Goal: Task Accomplishment & Management: Use online tool/utility

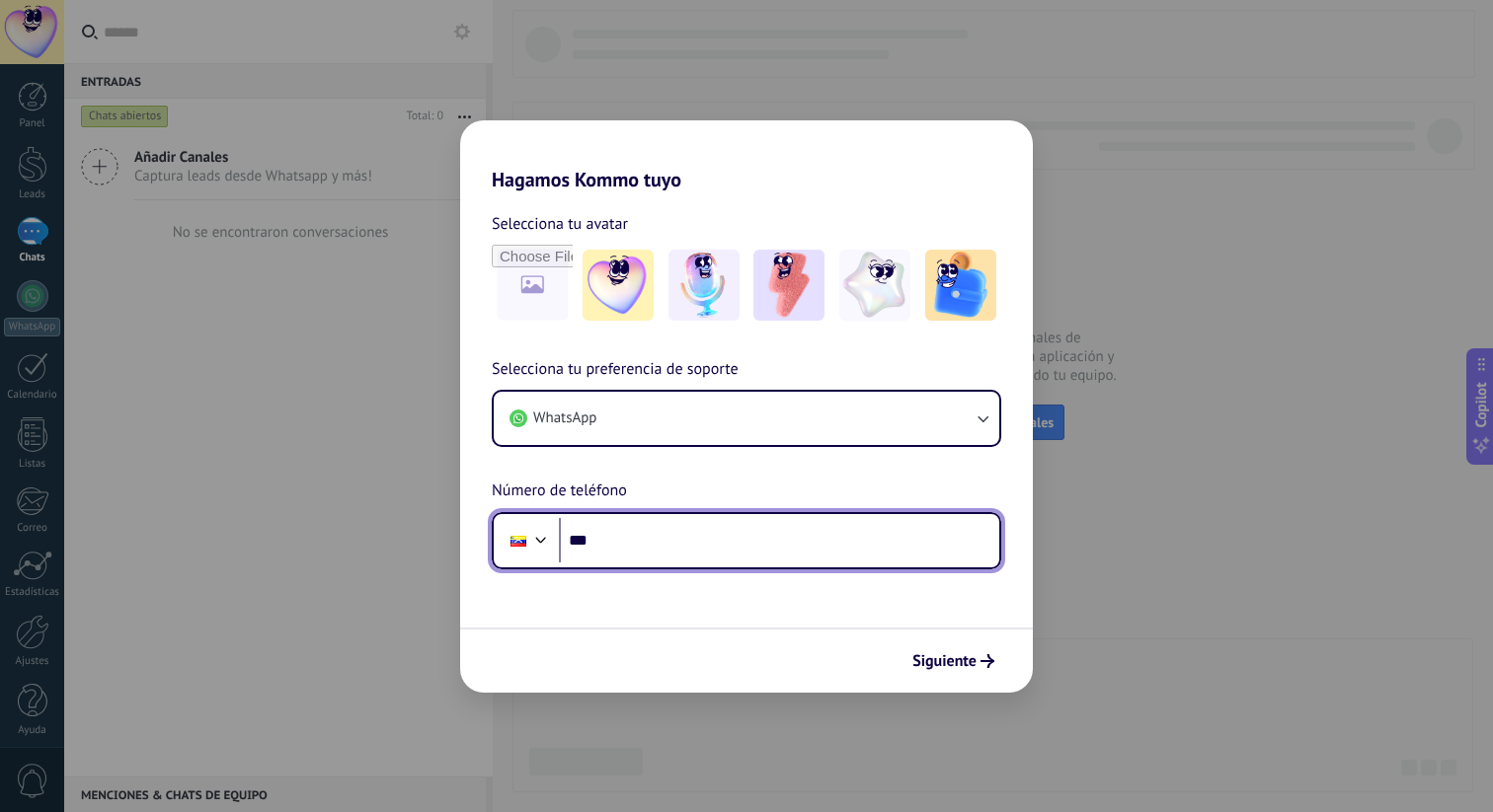
click at [640, 539] on input "***" at bounding box center [779, 541] width 440 height 46
type input "**********"
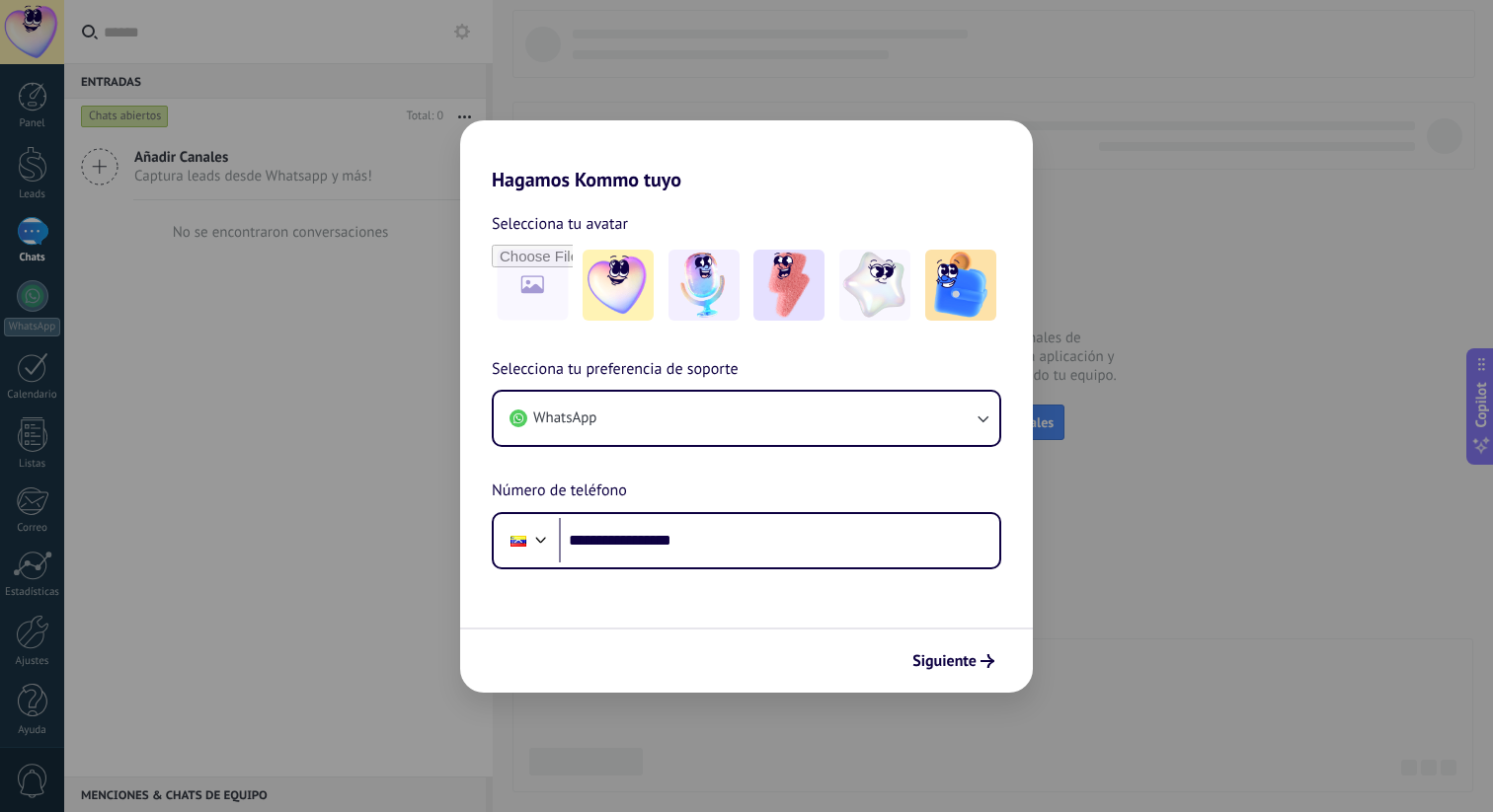
click at [698, 631] on div "Siguiente" at bounding box center [746, 660] width 573 height 65
click at [969, 657] on span "Siguiente" at bounding box center [944, 661] width 64 height 14
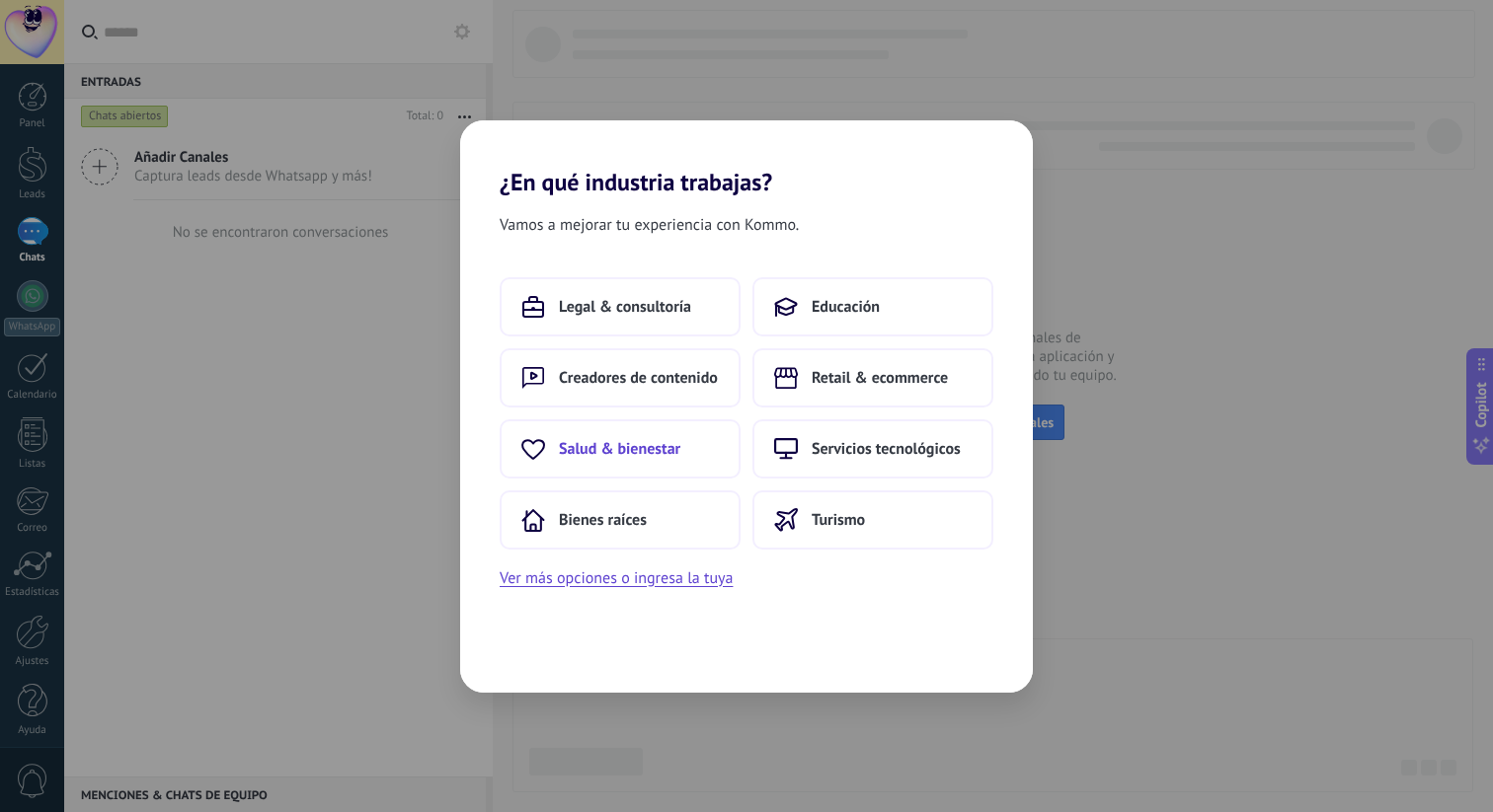
click at [650, 459] on button "Salud & bienestar" at bounding box center [619, 450] width 241 height 59
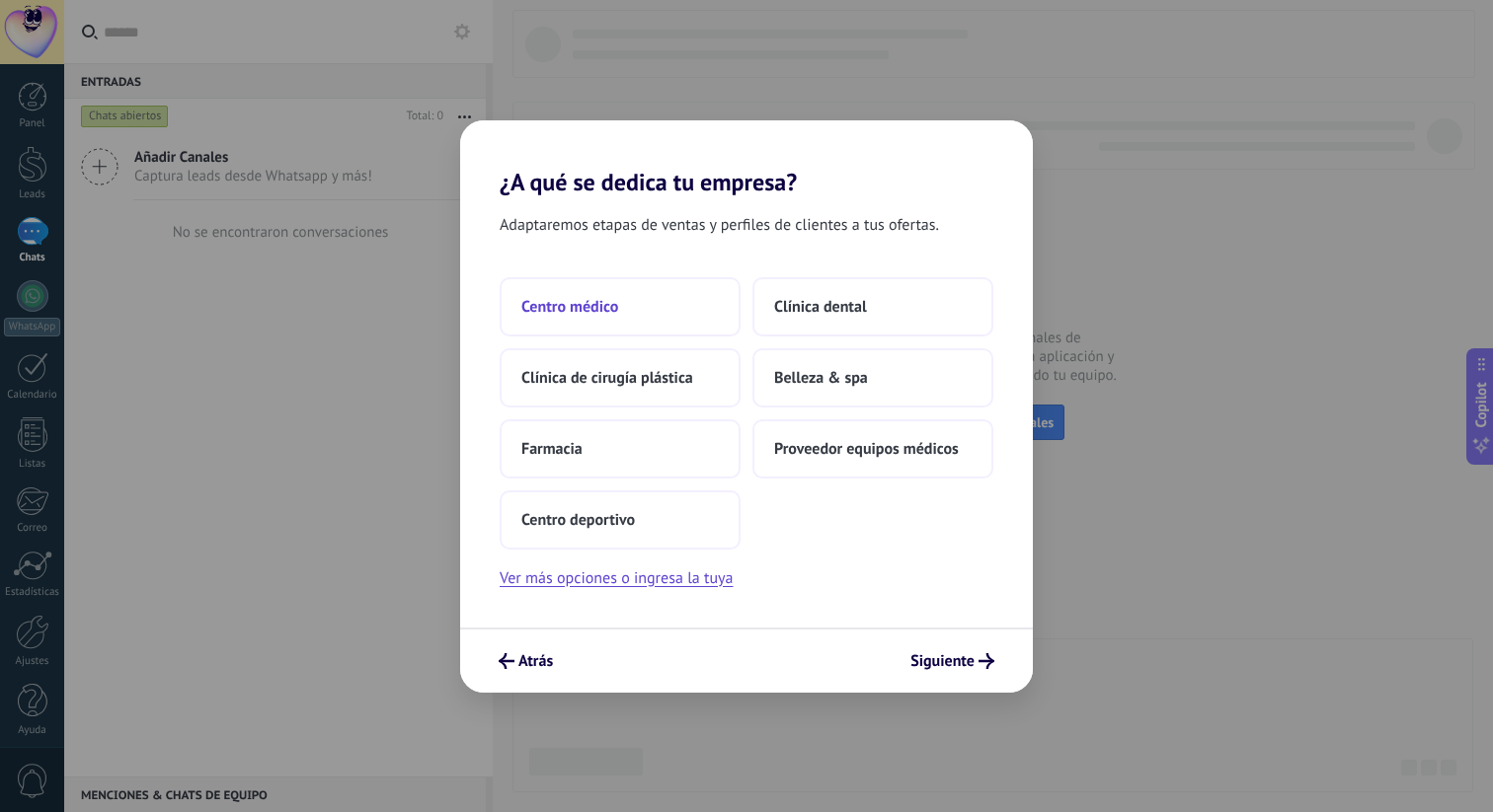
click at [633, 314] on button "Centro médico" at bounding box center [619, 307] width 241 height 59
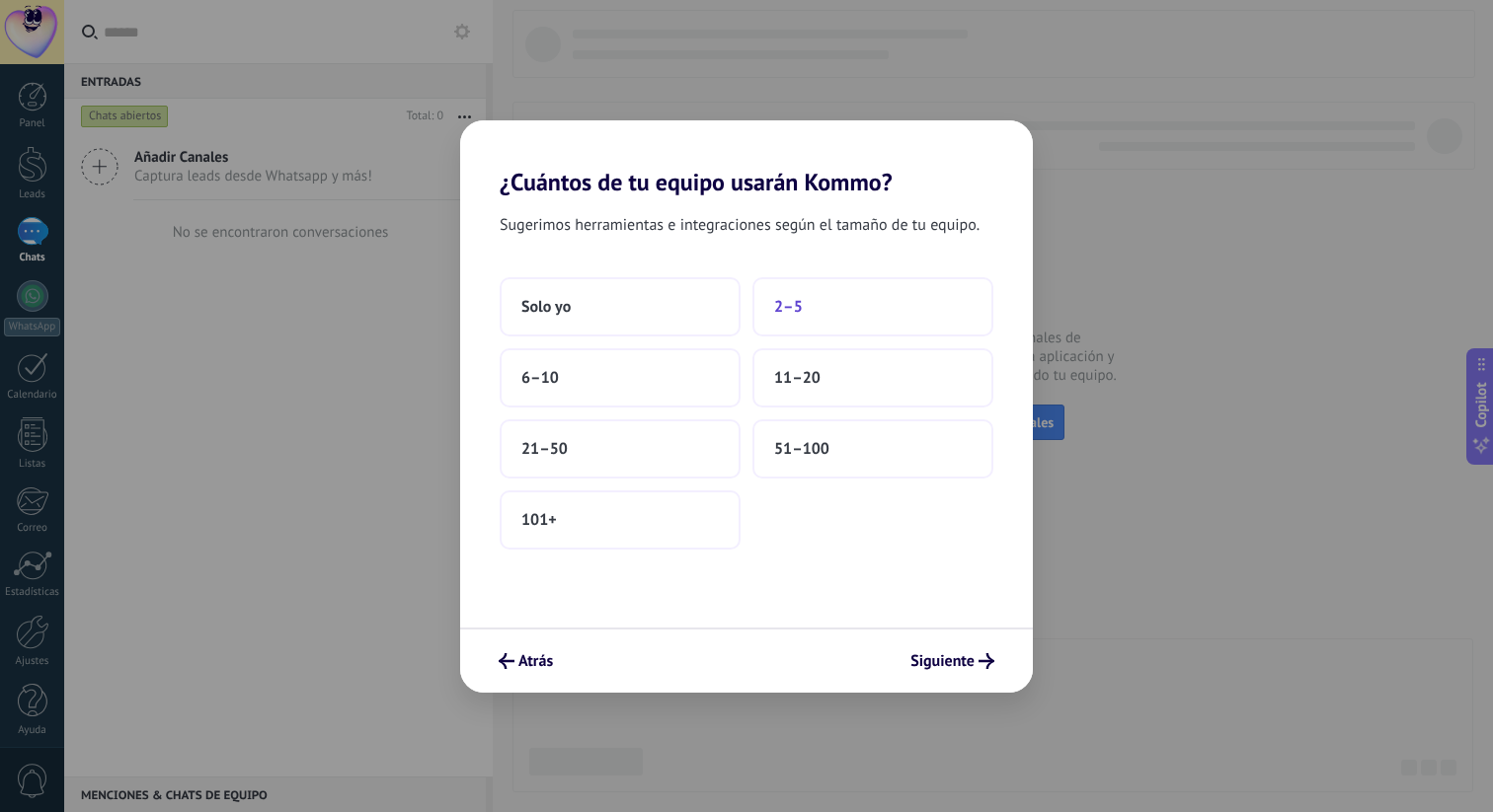
click at [849, 303] on button "2–5" at bounding box center [872, 307] width 241 height 59
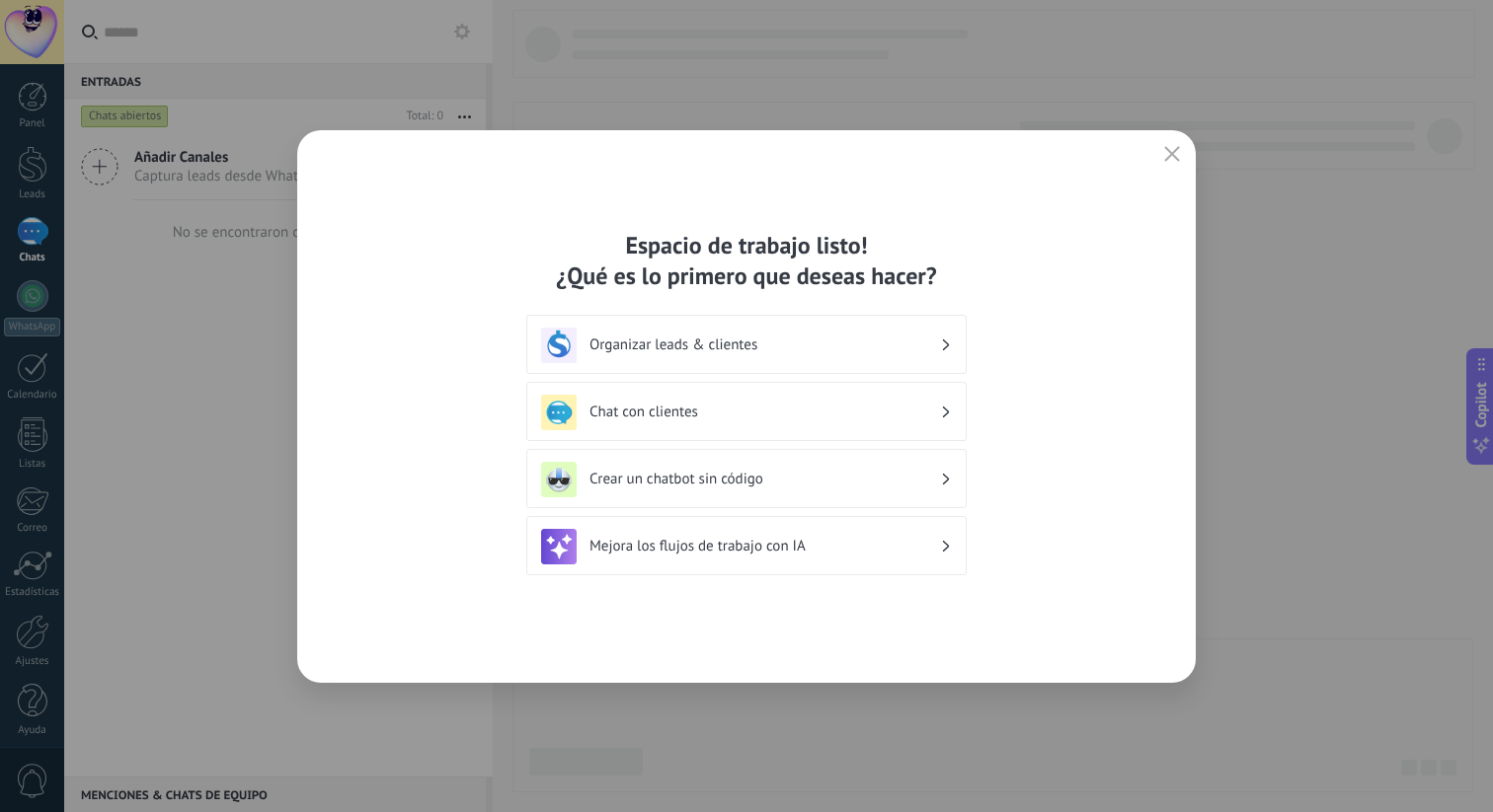
click at [726, 424] on div "Chat con clientes" at bounding box center [746, 413] width 411 height 36
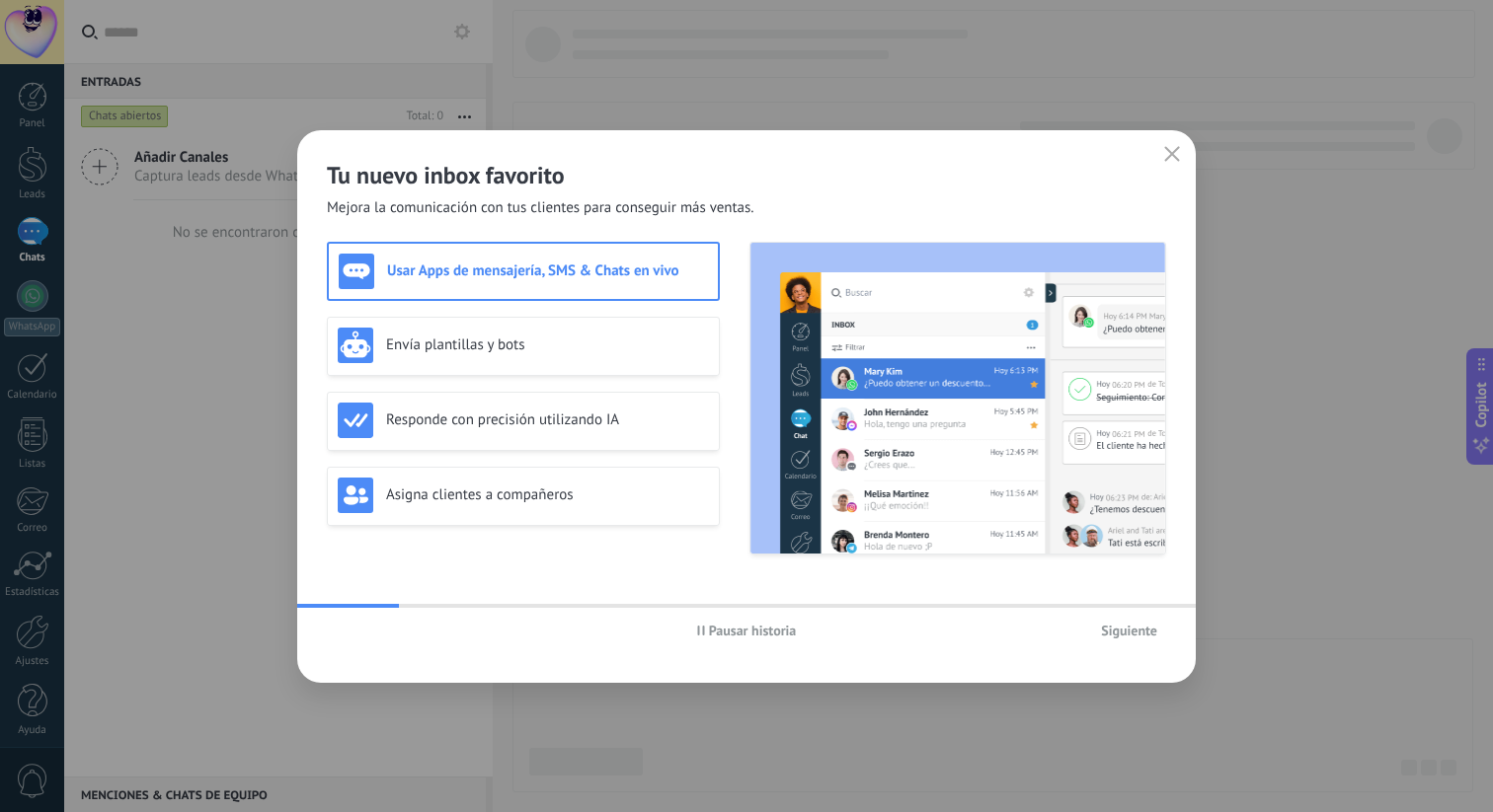
click at [1103, 632] on span "Siguiente" at bounding box center [1128, 631] width 56 height 14
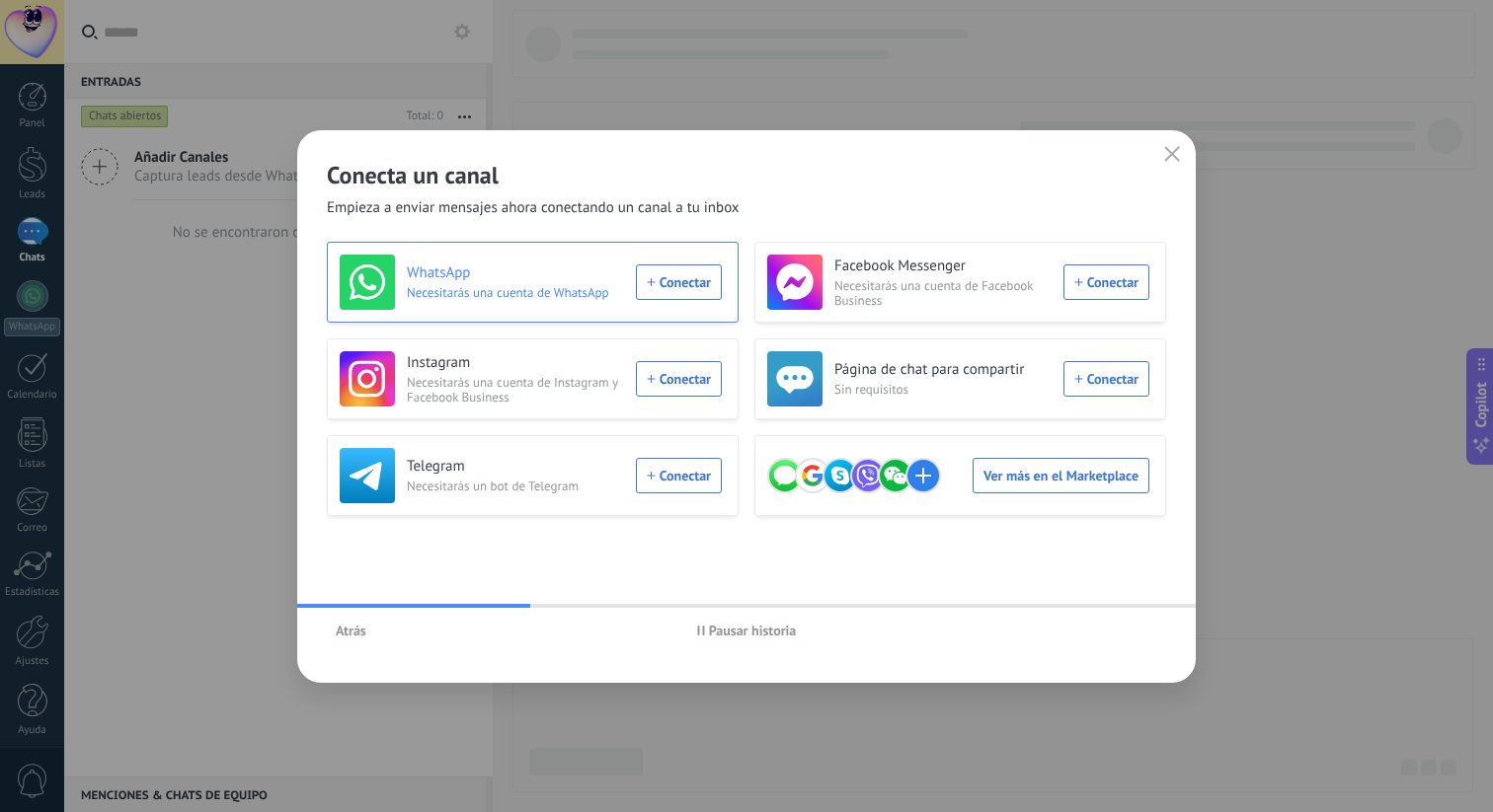
click at [695, 291] on div "WhatsApp Necesitarás una cuenta de WhatsApp Conectar" at bounding box center [531, 282] width 382 height 55
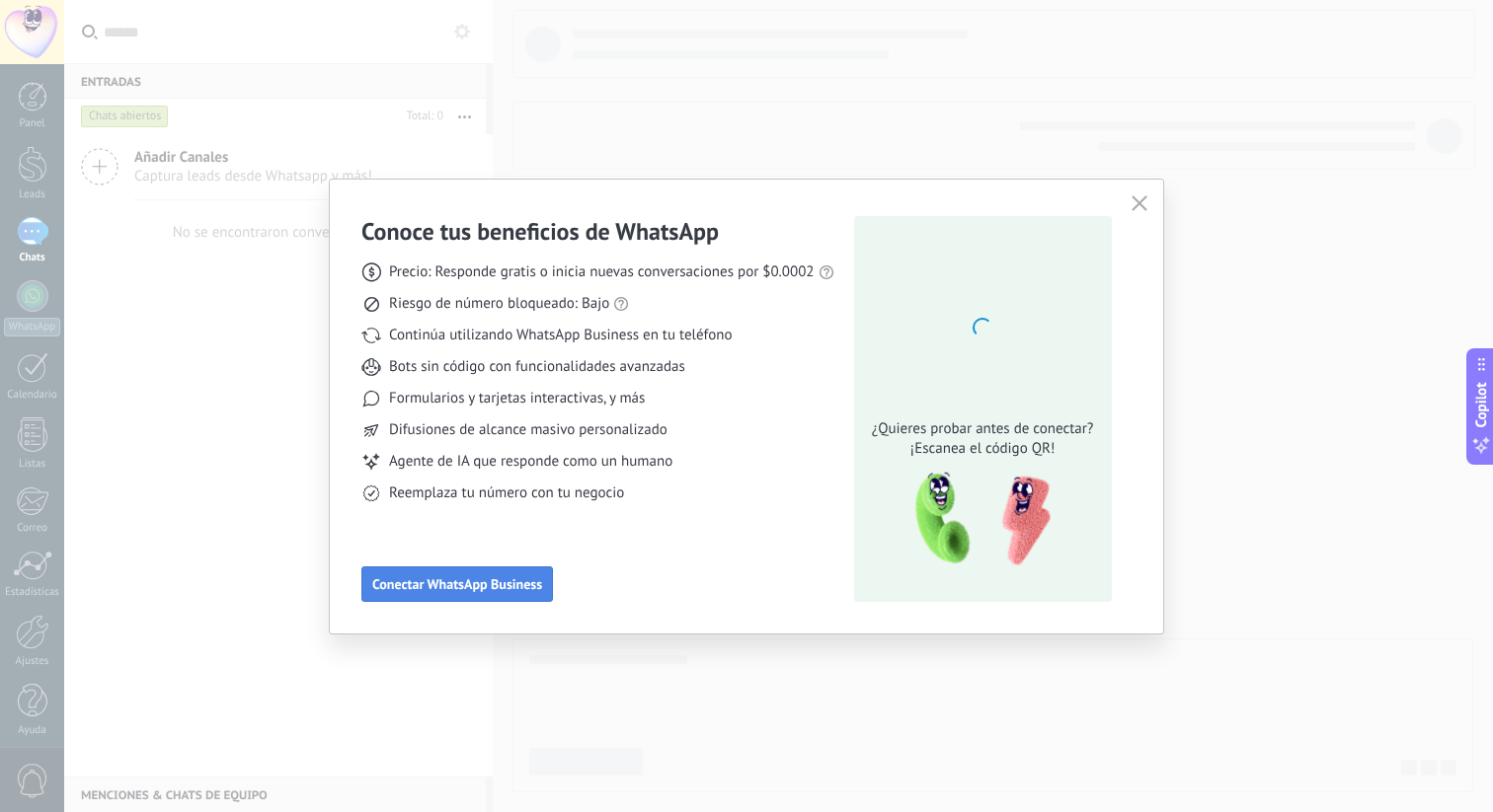
click at [474, 586] on span "Conectar WhatsApp Business" at bounding box center [457, 584] width 169 height 14
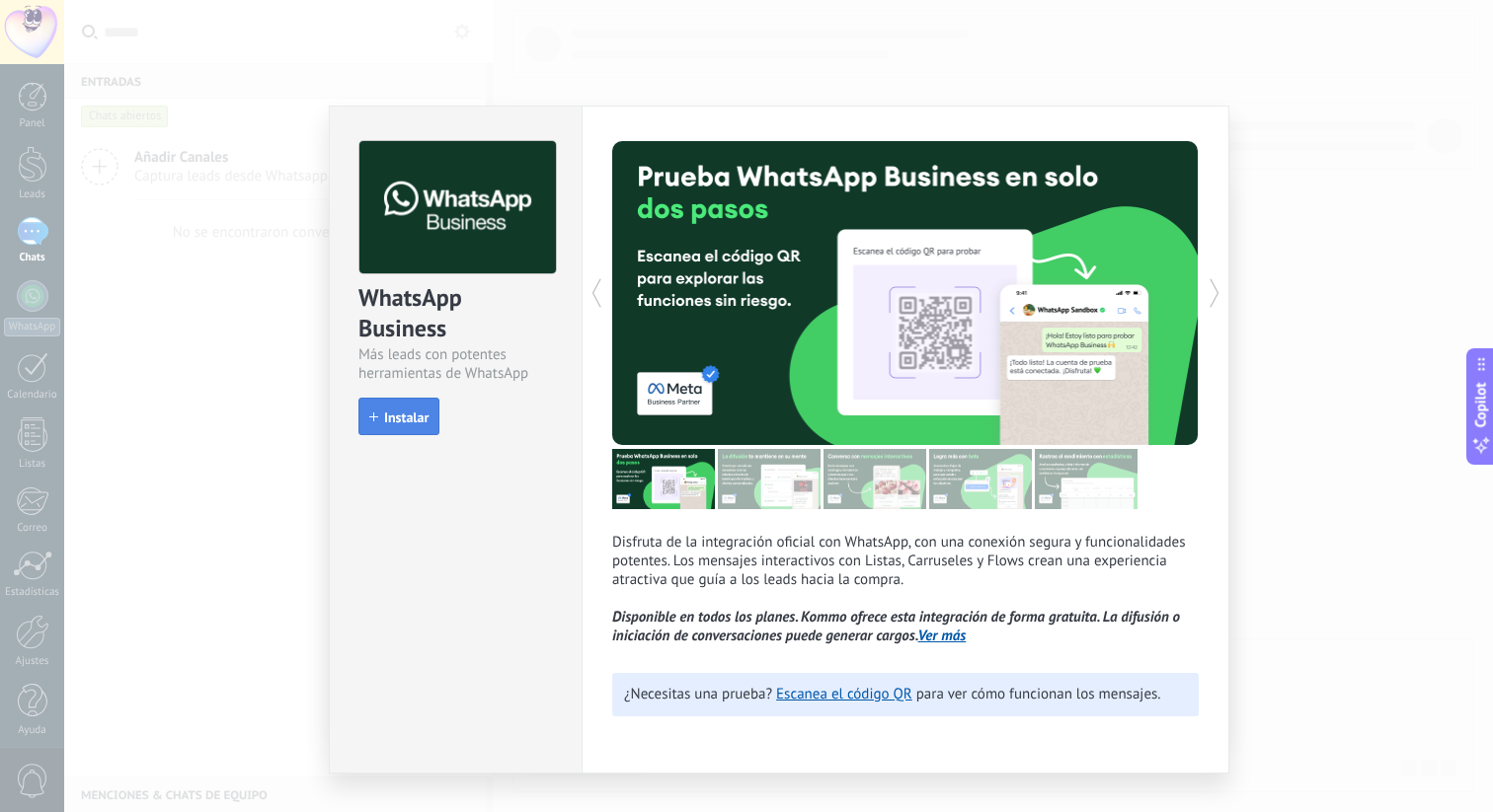
click at [392, 415] on span "Instalar" at bounding box center [406, 418] width 45 height 14
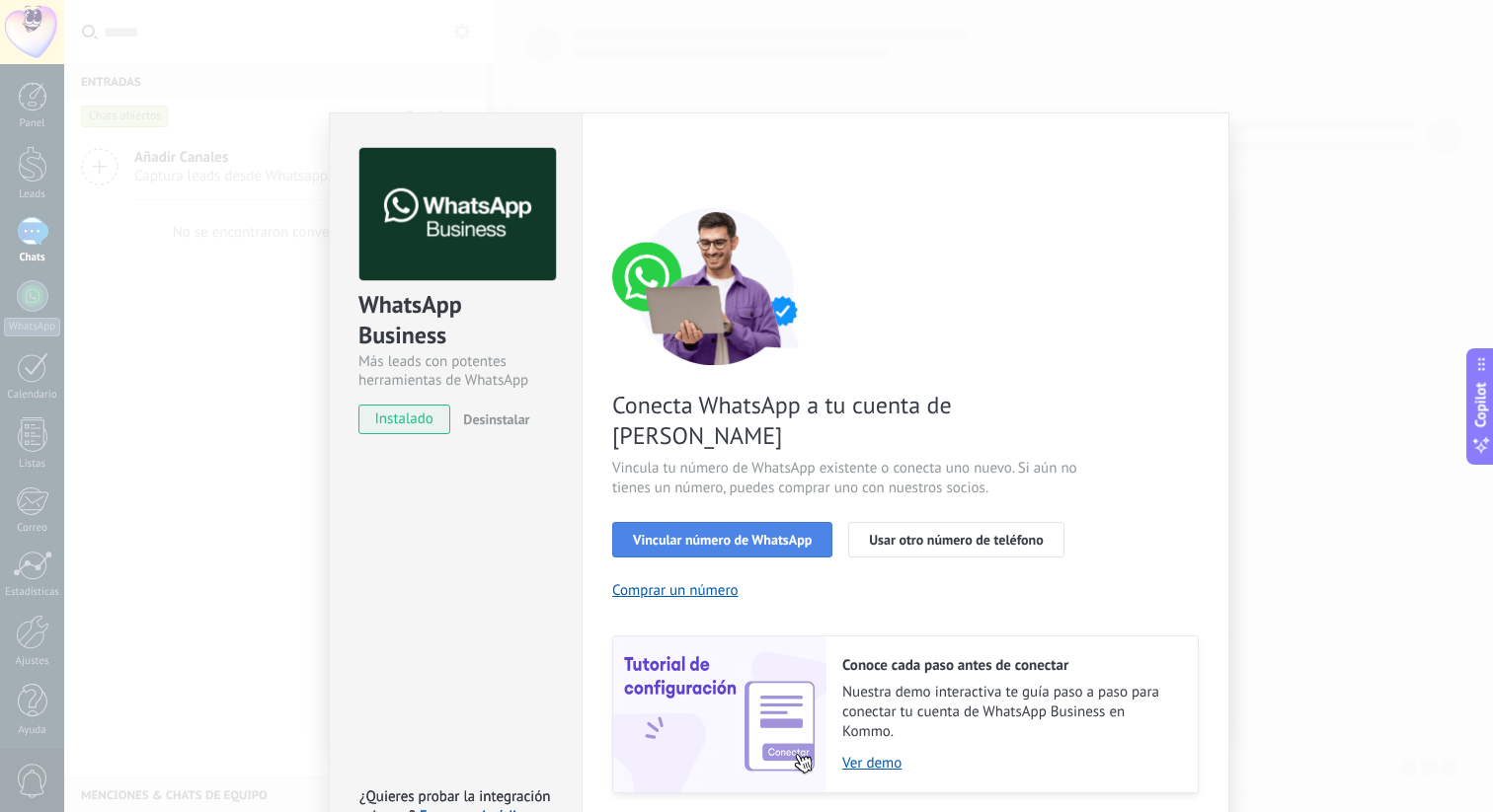
click at [677, 533] on span "Vincular número de WhatsApp" at bounding box center [722, 540] width 178 height 14
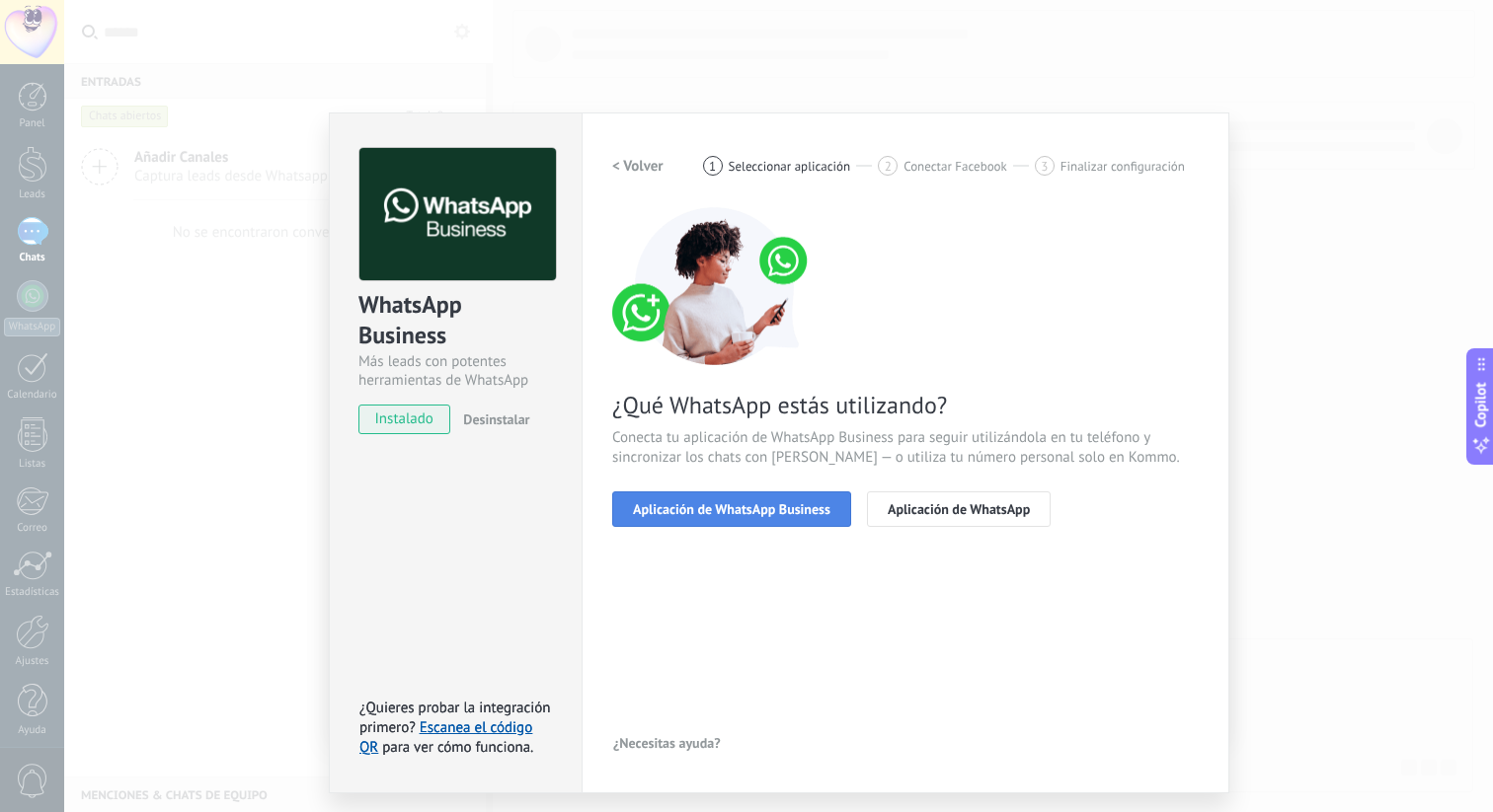
click at [746, 520] on button "Aplicación de WhatsApp Business" at bounding box center [731, 509] width 239 height 36
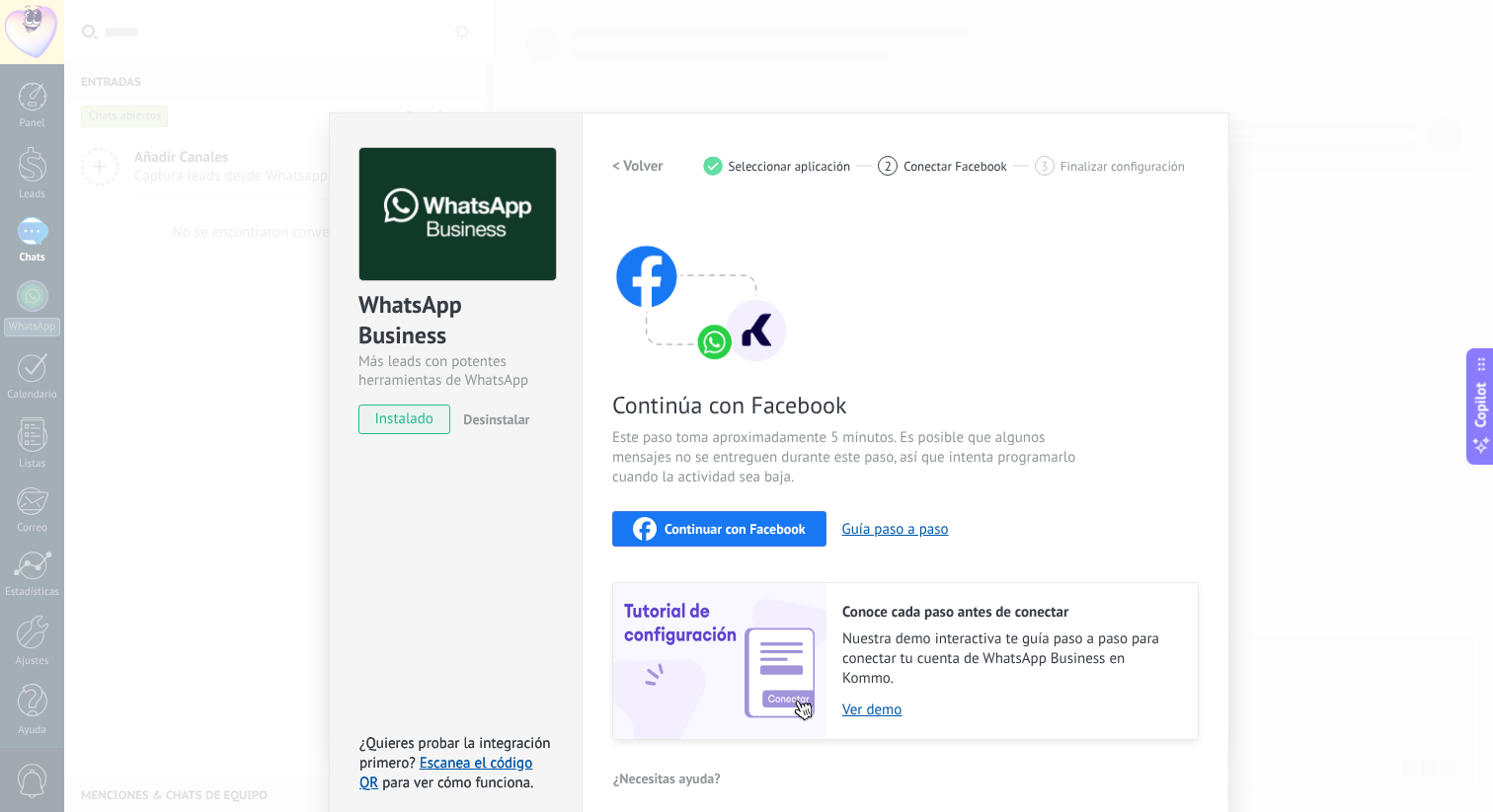
scroll to position [16, 0]
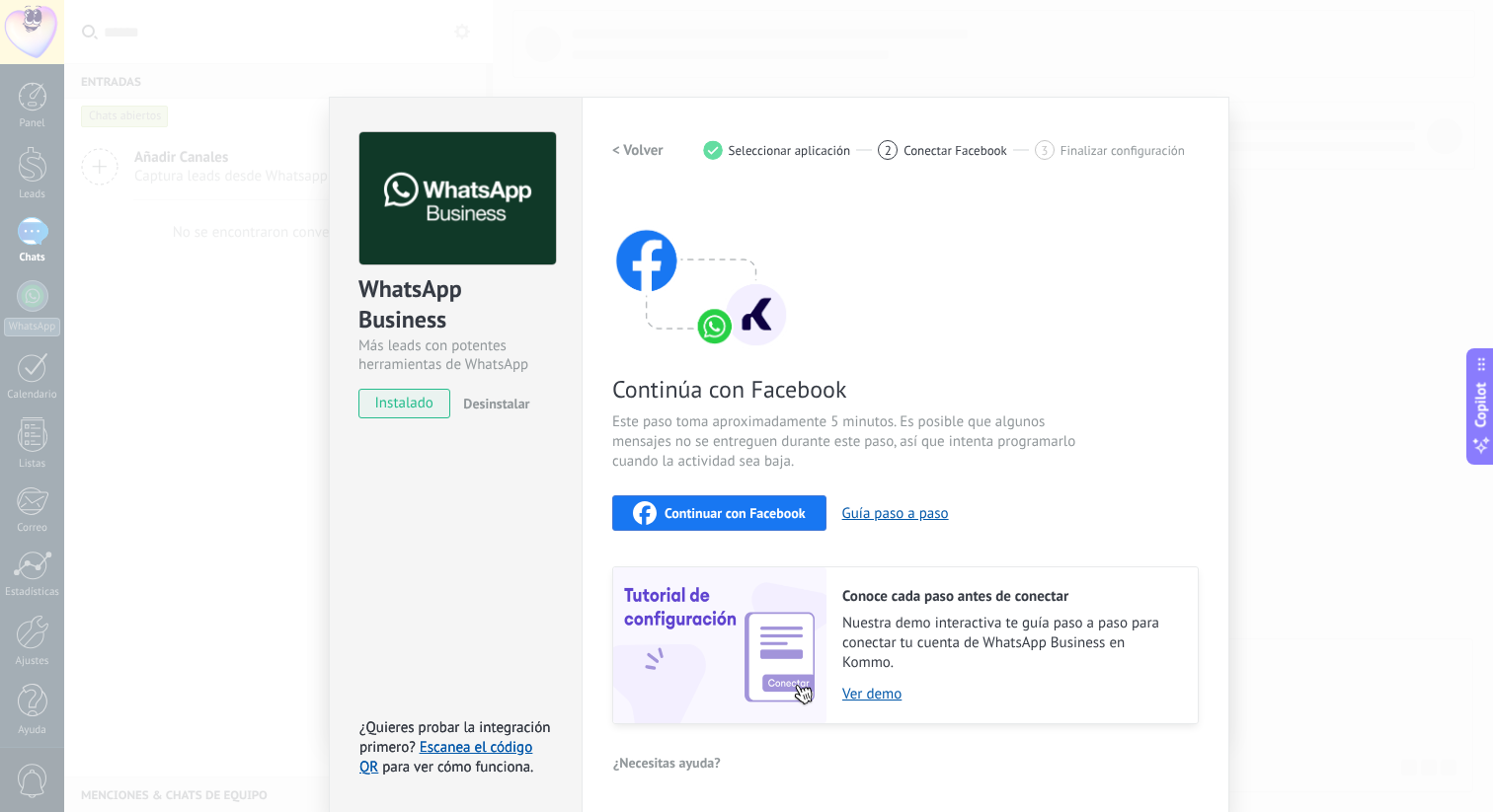
click at [693, 490] on div "Continúa con Facebook Este paso toma aproximadamente 5 minutos. Es posible que …" at bounding box center [906, 457] width 587 height 533
click at [693, 519] on span "Continuar con Facebook" at bounding box center [735, 513] width 142 height 14
click at [792, 154] on span "Seleccionar aplicación" at bounding box center [790, 150] width 123 height 15
click at [519, 409] on span "Desinstalar" at bounding box center [495, 404] width 66 height 18
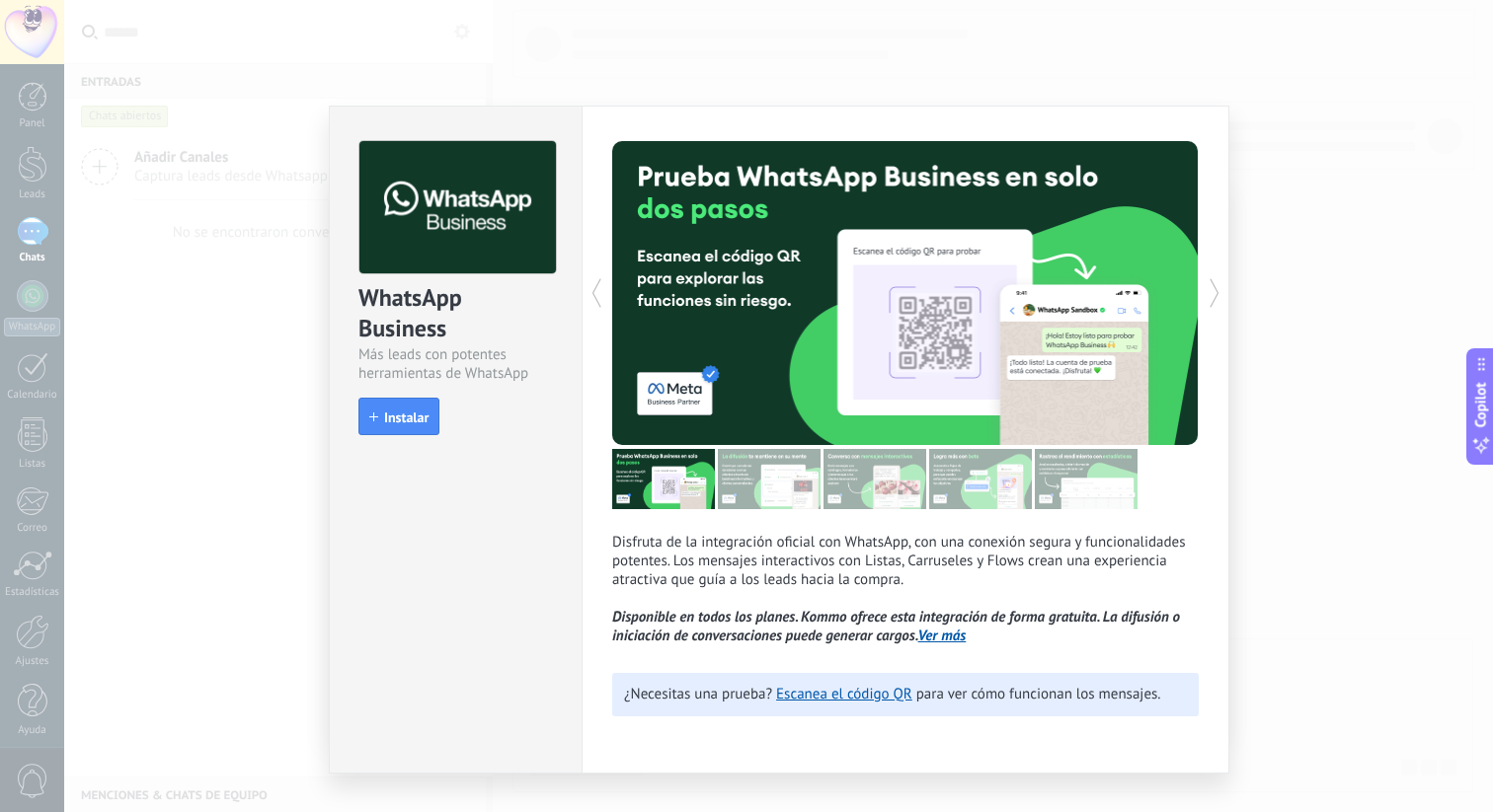
click at [217, 222] on div "WhatsApp Business Más leads con potentes herramientas de WhatsApp install Insta…" at bounding box center [779, 406] width 1429 height 812
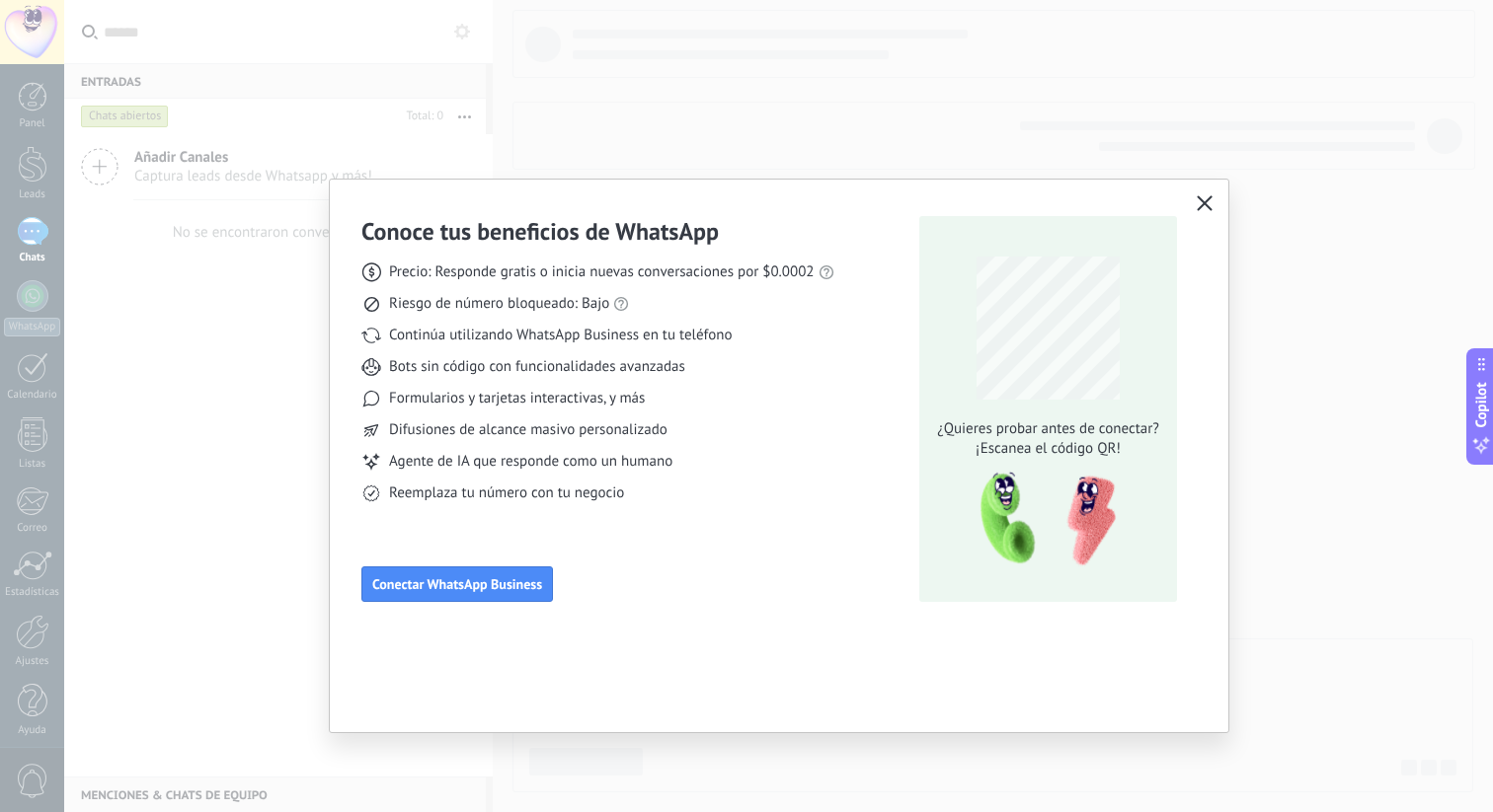
click at [1207, 203] on icon "button" at bounding box center [1205, 203] width 16 height 16
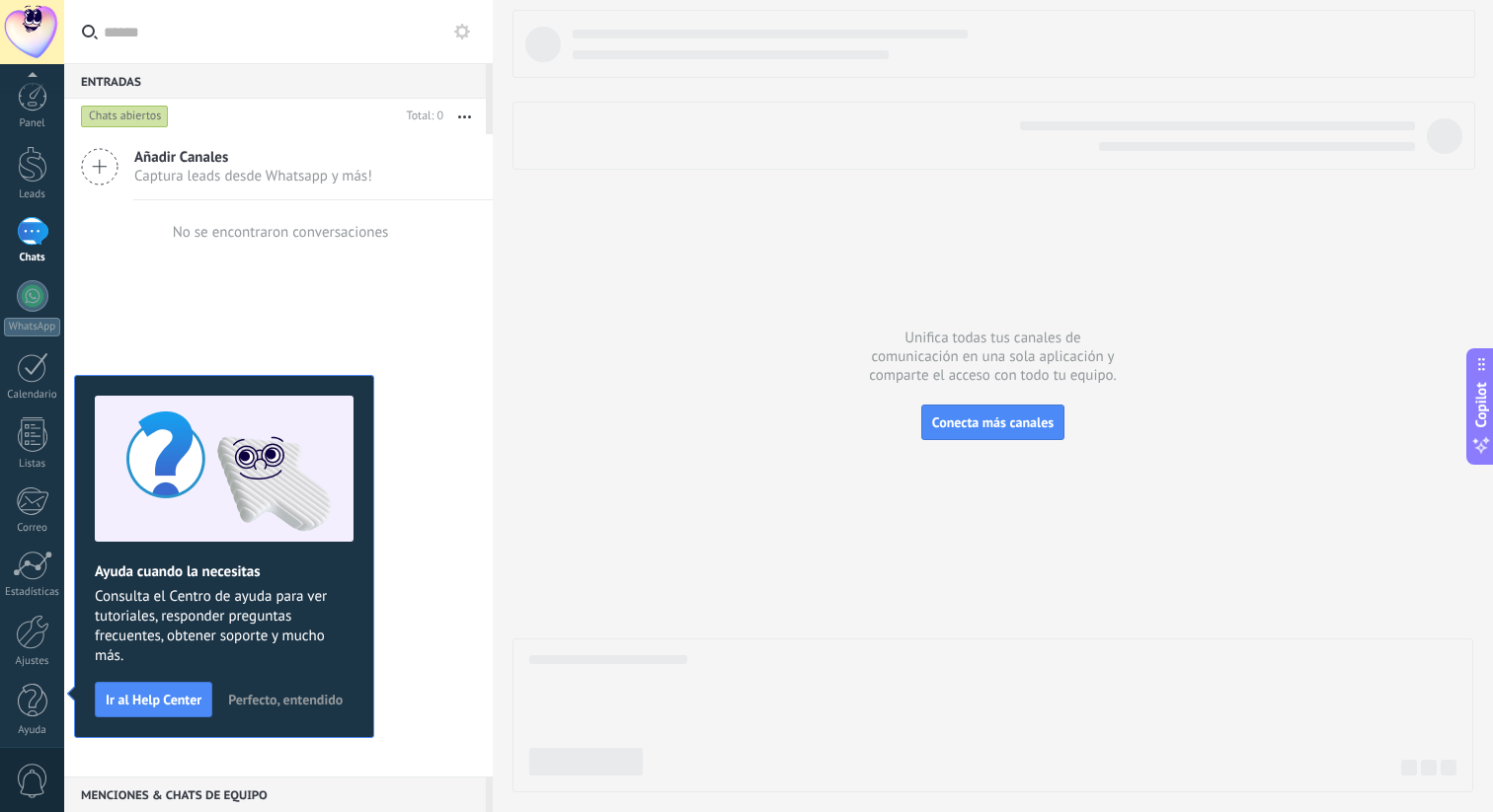
scroll to position [9, 0]
click at [1013, 420] on span "Conecta más canales" at bounding box center [993, 423] width 122 height 18
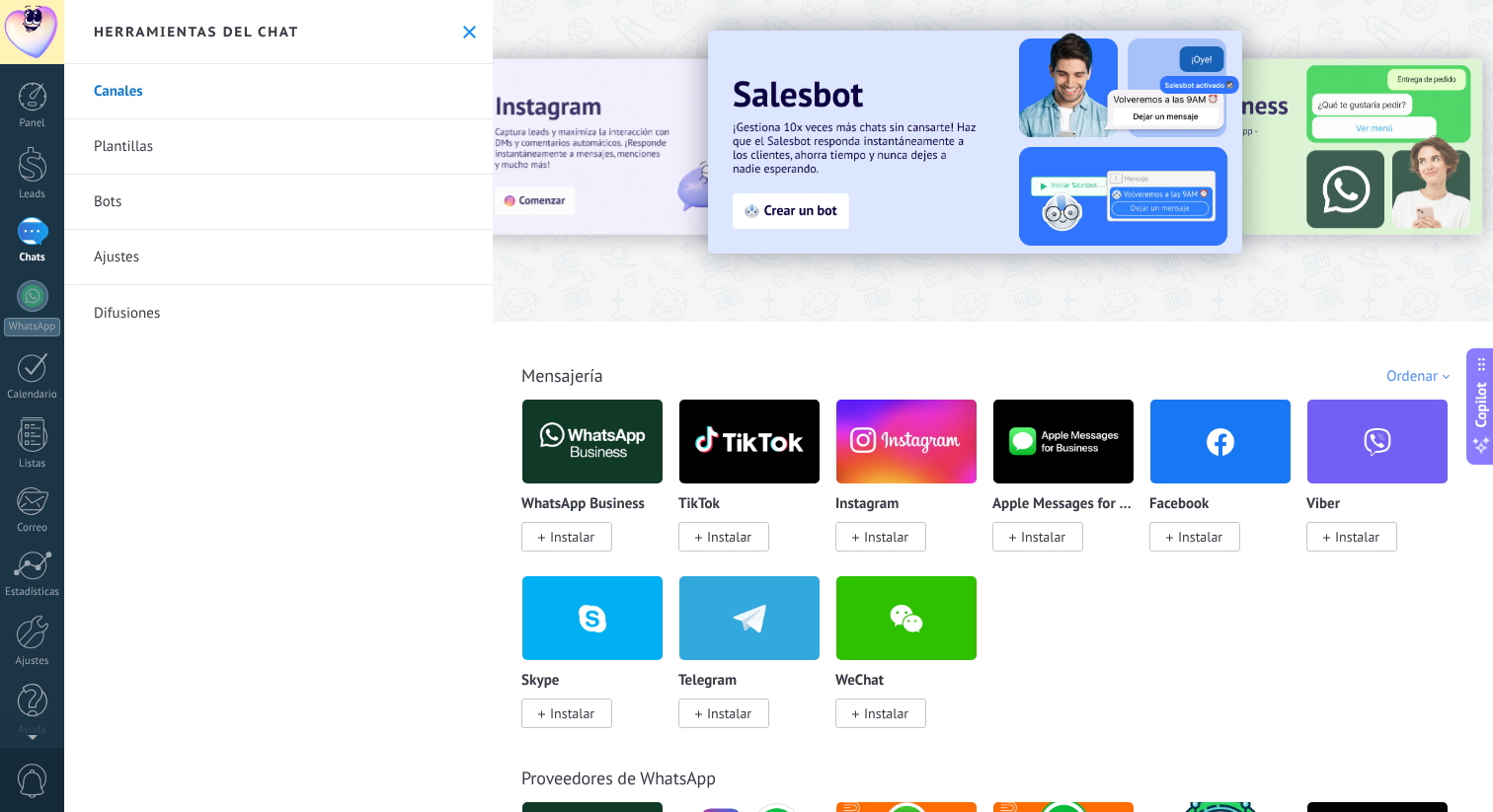
click at [39, 231] on div at bounding box center [33, 231] width 32 height 29
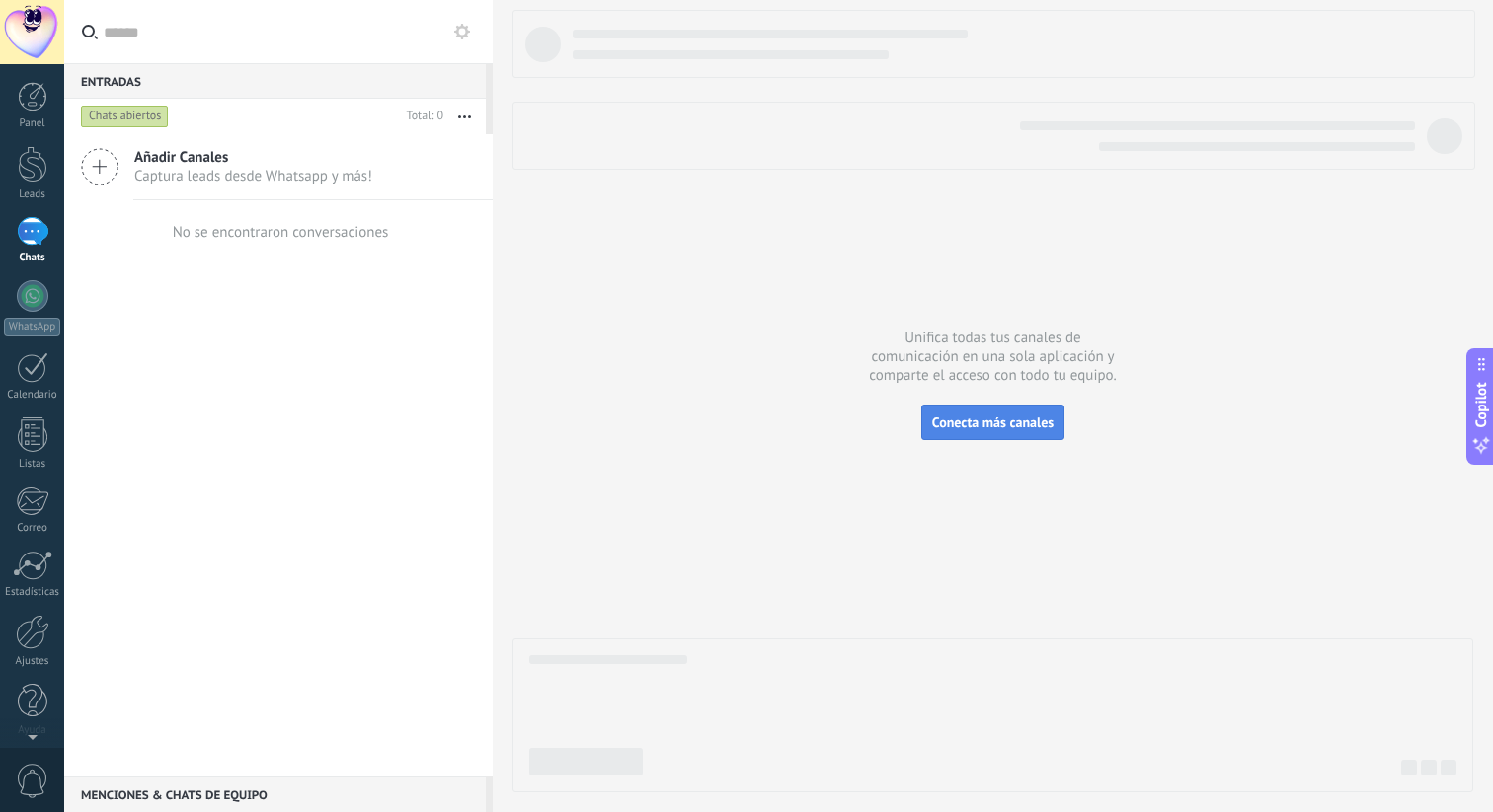
click at [952, 435] on button "Conecta más canales" at bounding box center [993, 423] width 143 height 36
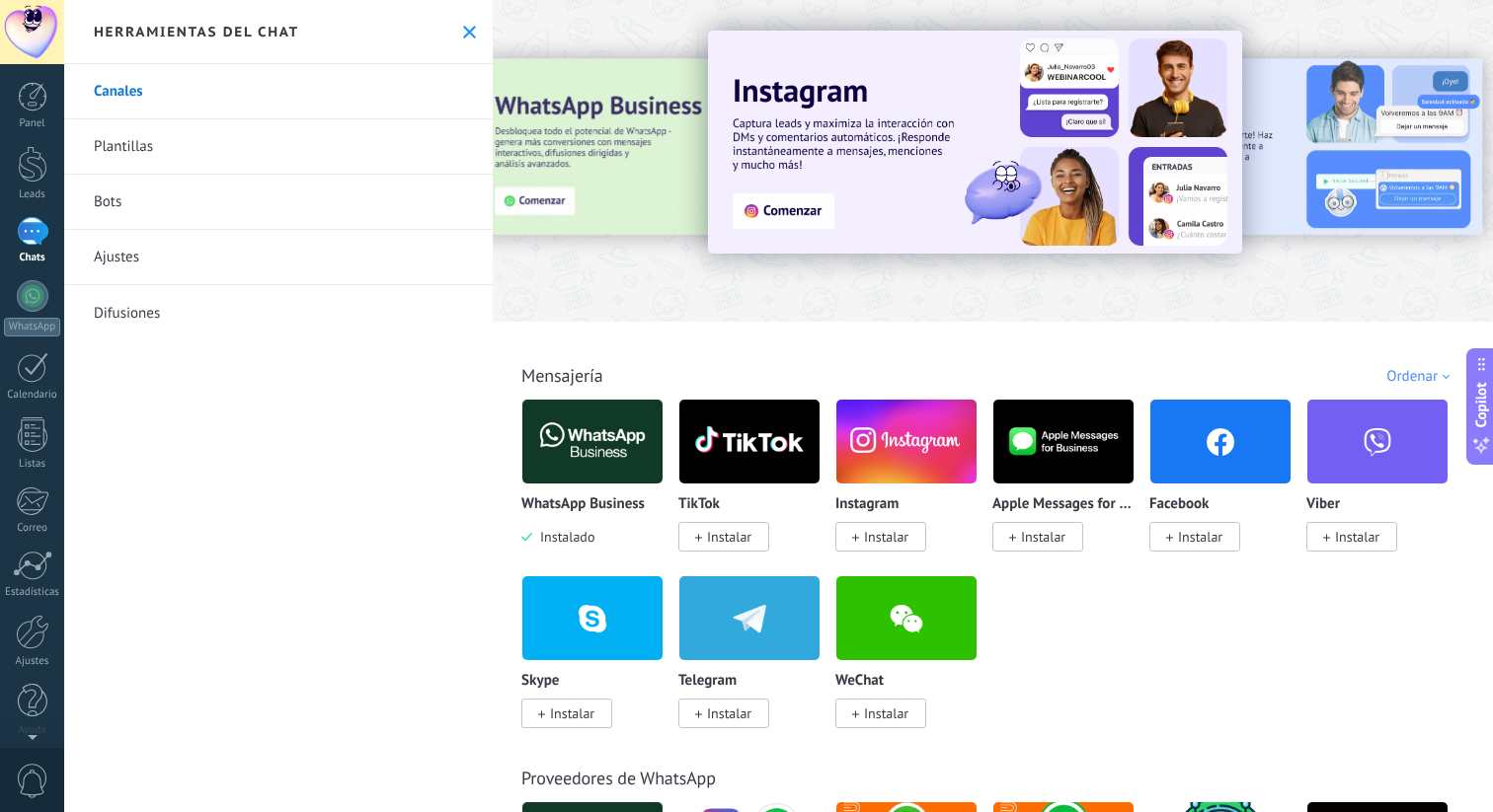
click at [585, 445] on img at bounding box center [592, 442] width 141 height 96
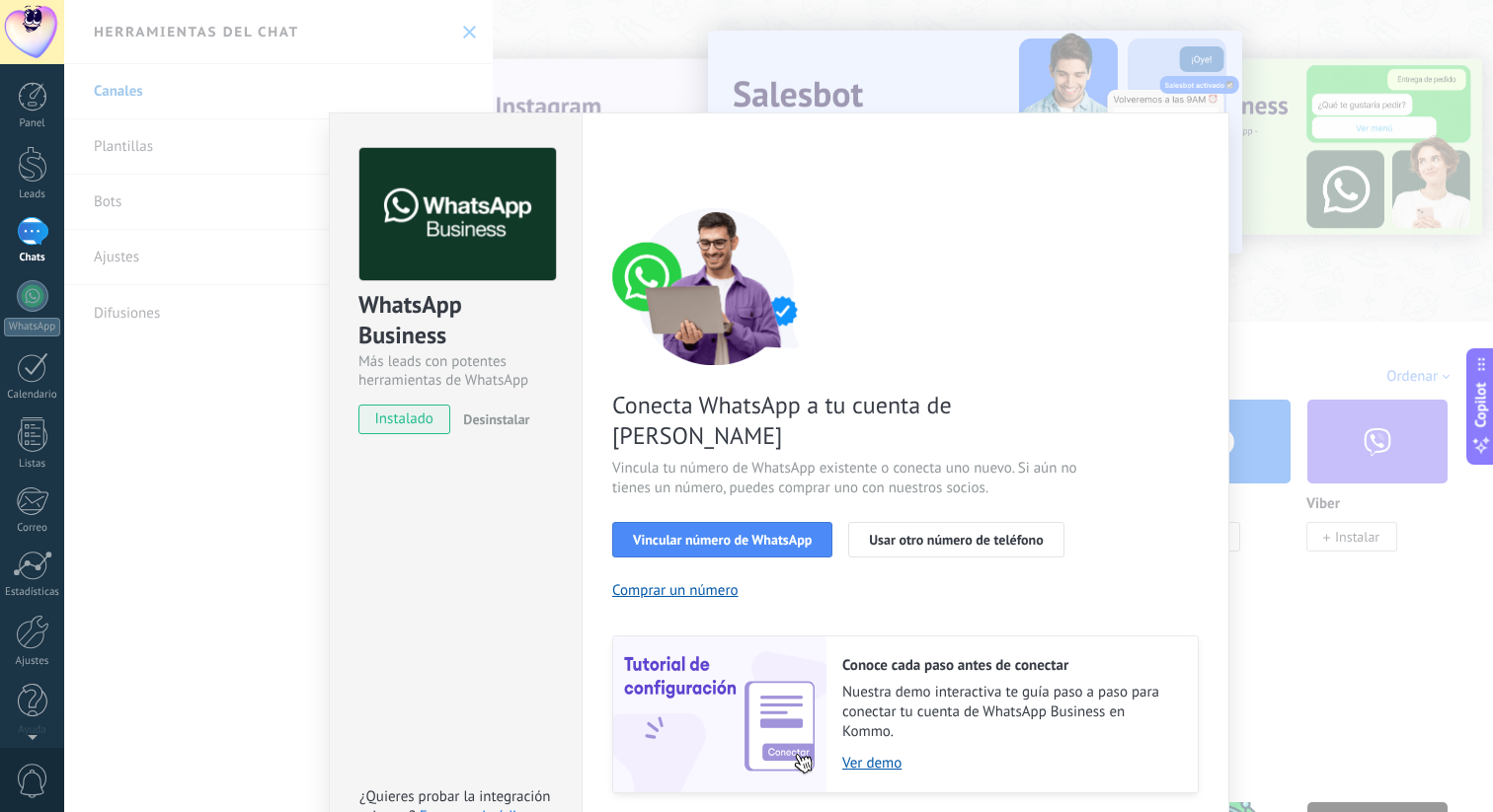
scroll to position [40, 0]
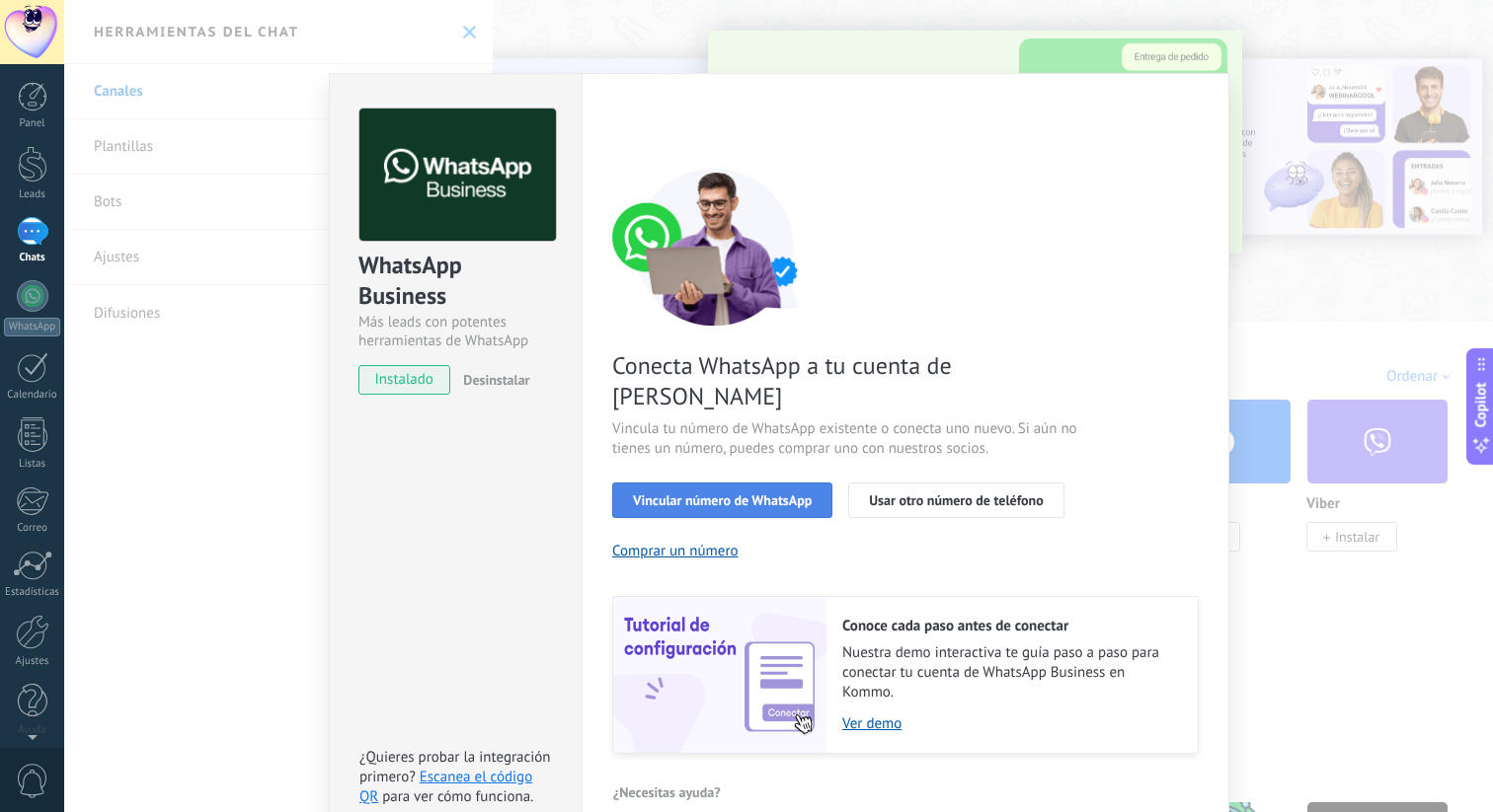
click at [762, 493] on span "Vincular número de WhatsApp" at bounding box center [722, 500] width 178 height 14
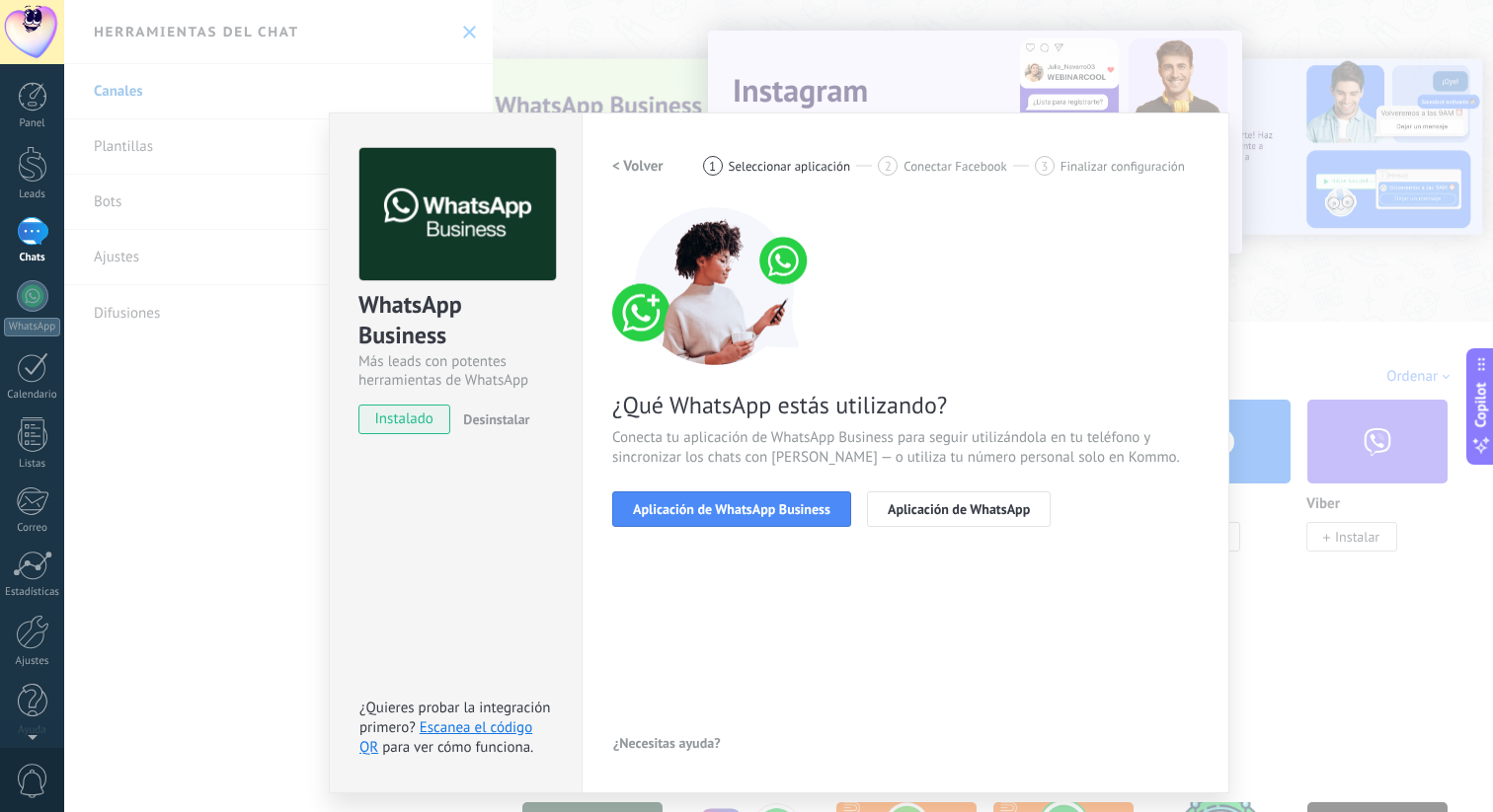
click at [743, 168] on span "Seleccionar aplicación" at bounding box center [790, 165] width 123 height 15
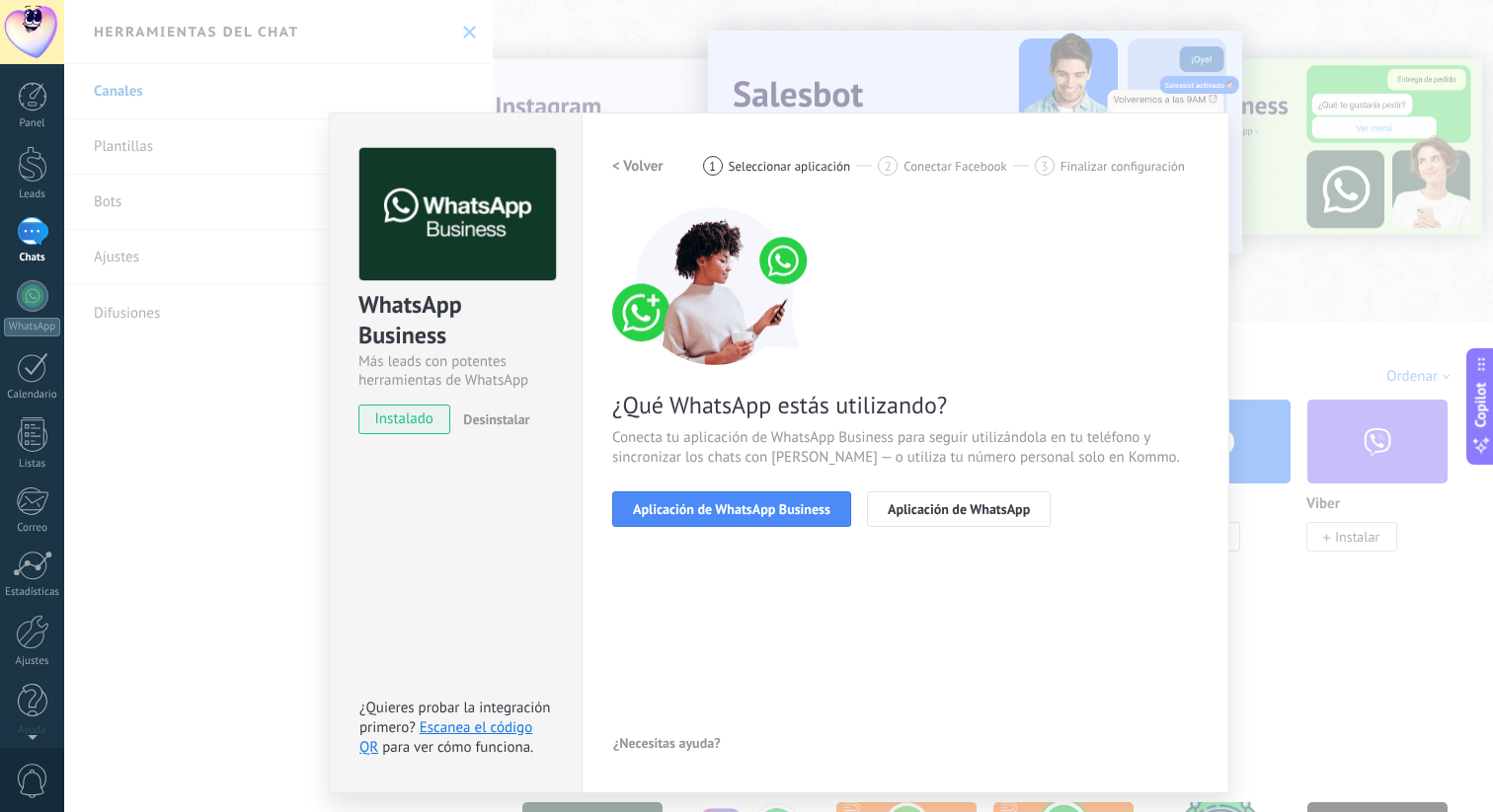
click at [881, 195] on div "< Volver 1 Seleccionar aplicación 2 Conectar Facebook 3 Finalizar configuración…" at bounding box center [906, 349] width 587 height 403
click at [924, 162] on span "Conectar Facebook" at bounding box center [955, 165] width 104 height 15
click at [933, 188] on div "< Volver 1 Seleccionar aplicación 2 Conectar Facebook 3 Finalizar configuración…" at bounding box center [906, 349] width 587 height 403
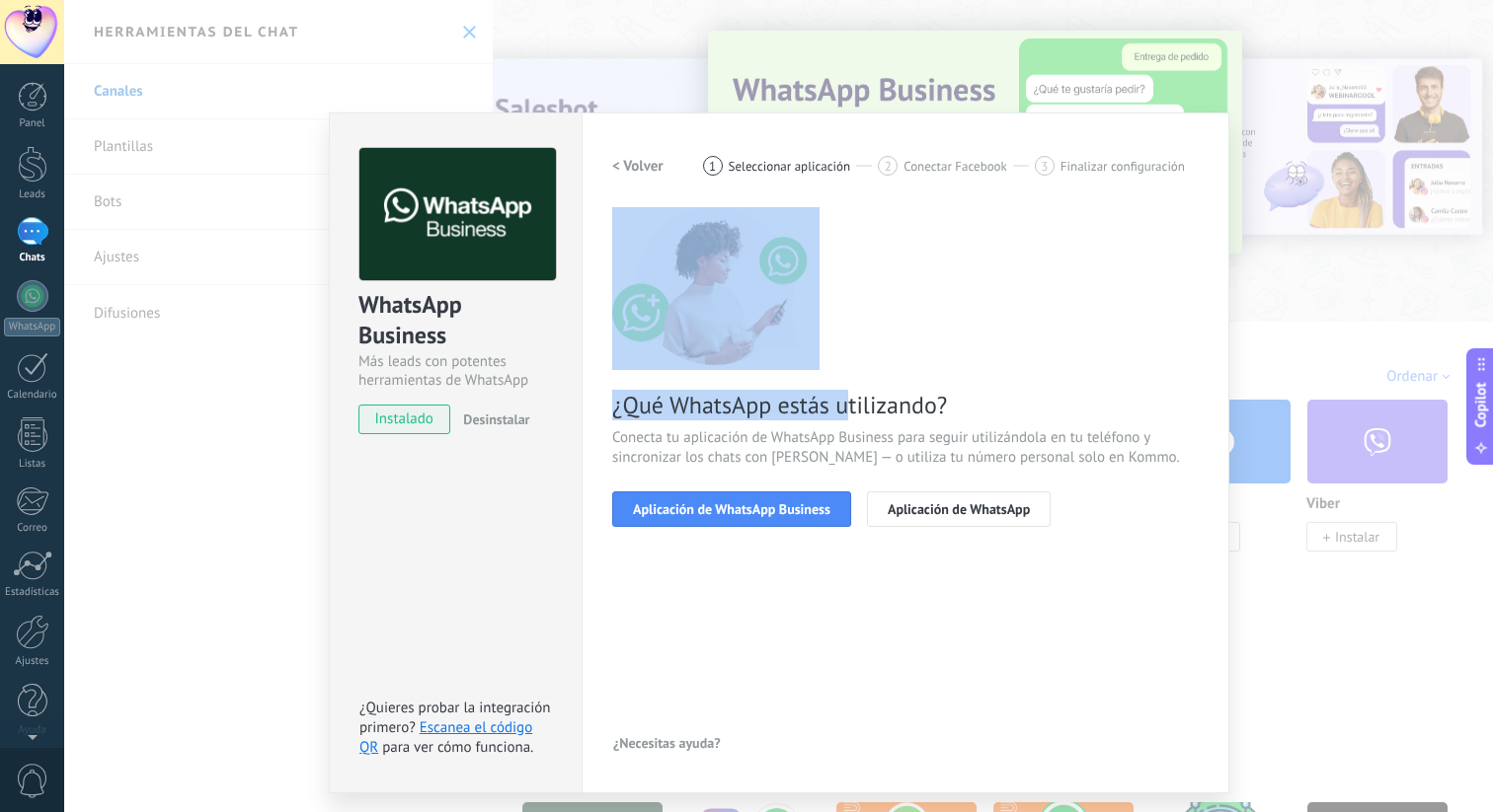
drag, startPoint x: 595, startPoint y: 183, endPoint x: 837, endPoint y: 410, distance: 331.8
click at [840, 414] on div "Configuraciones Autorizaciones Esta pestaña registra a los usuarios que han con…" at bounding box center [906, 454] width 648 height 681
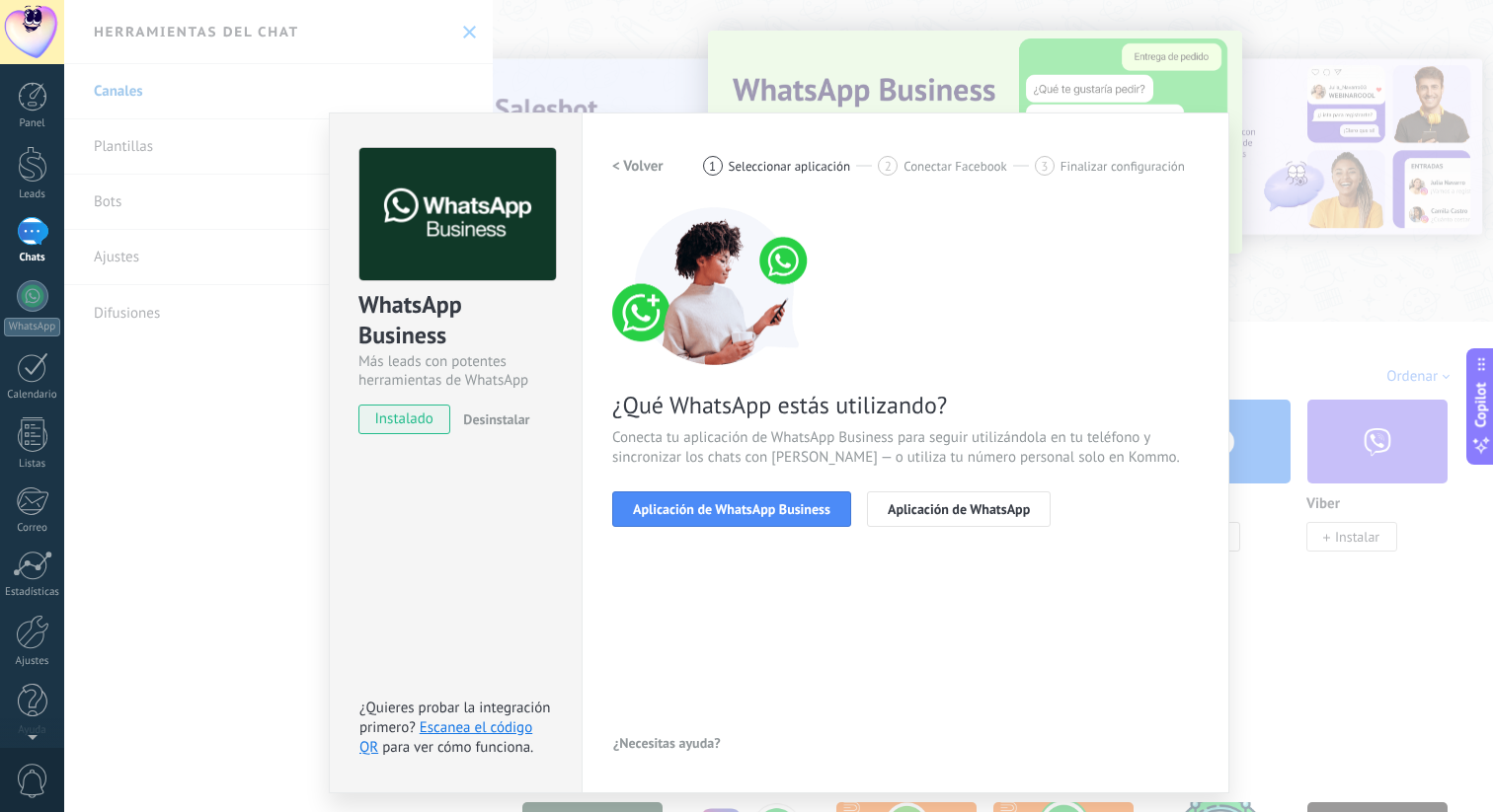
click at [956, 369] on div "¿Qué WhatsApp estás utilizando? Conecta tu aplicación de WhatsApp Business para…" at bounding box center [906, 366] width 587 height 320
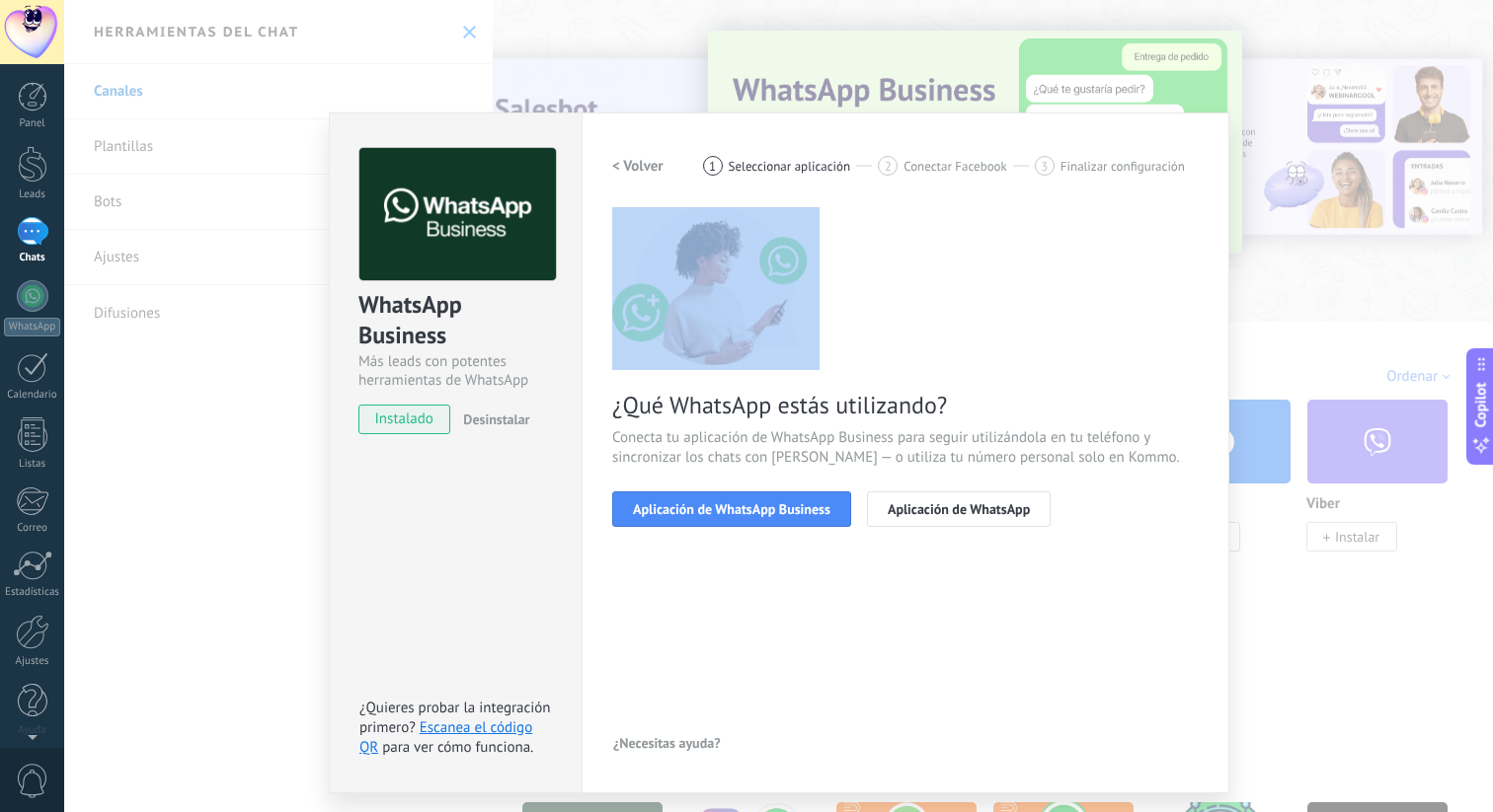
drag, startPoint x: 835, startPoint y: 346, endPoint x: 669, endPoint y: 260, distance: 187.0
click at [669, 260] on div "¿Qué WhatsApp estás utilizando? Conecta tu aplicación de WhatsApp Business para…" at bounding box center [906, 366] width 587 height 320
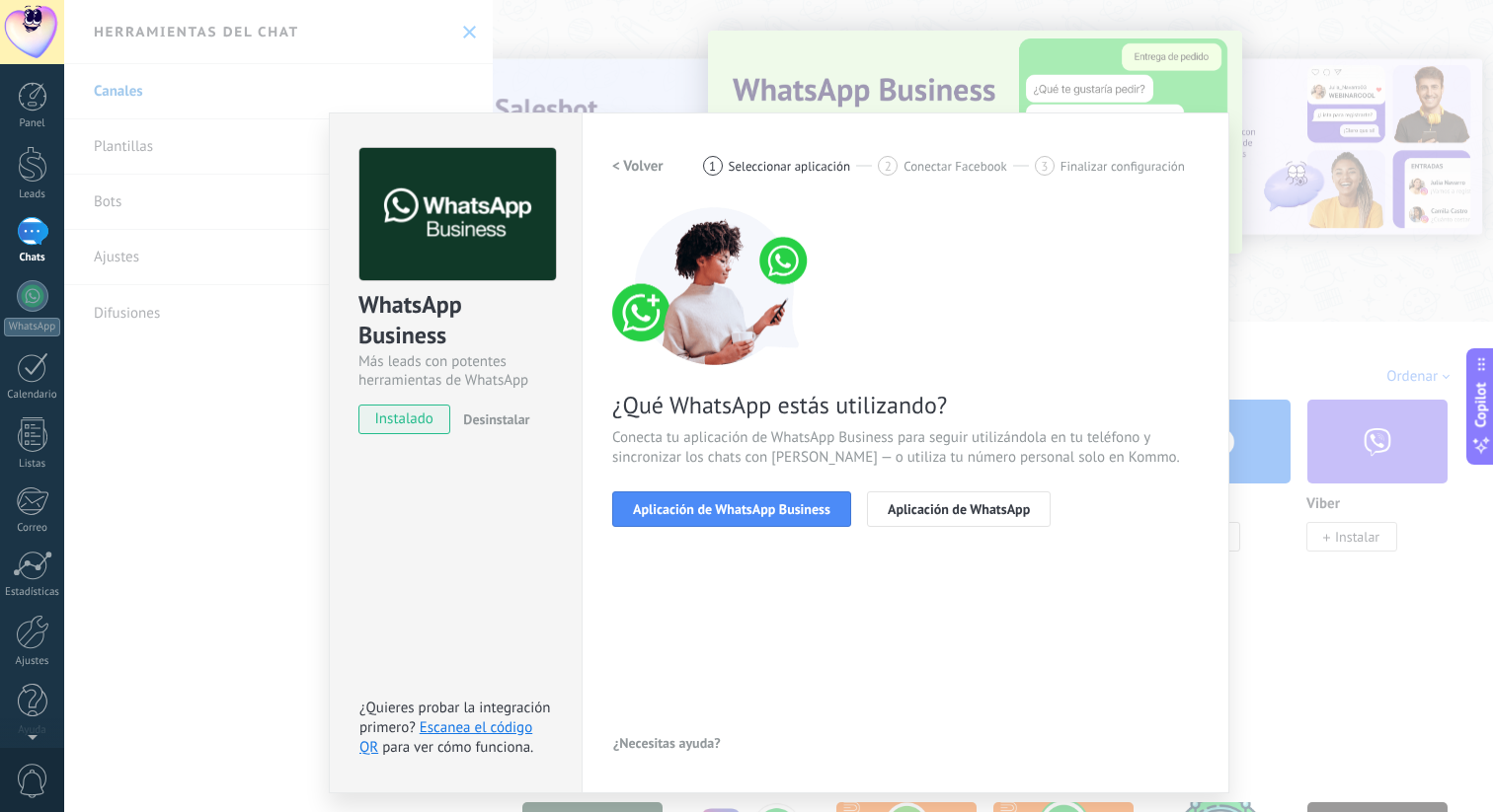
click at [984, 271] on div "¿Qué WhatsApp estás utilizando? Conecta tu aplicación de WhatsApp Business para…" at bounding box center [906, 366] width 587 height 320
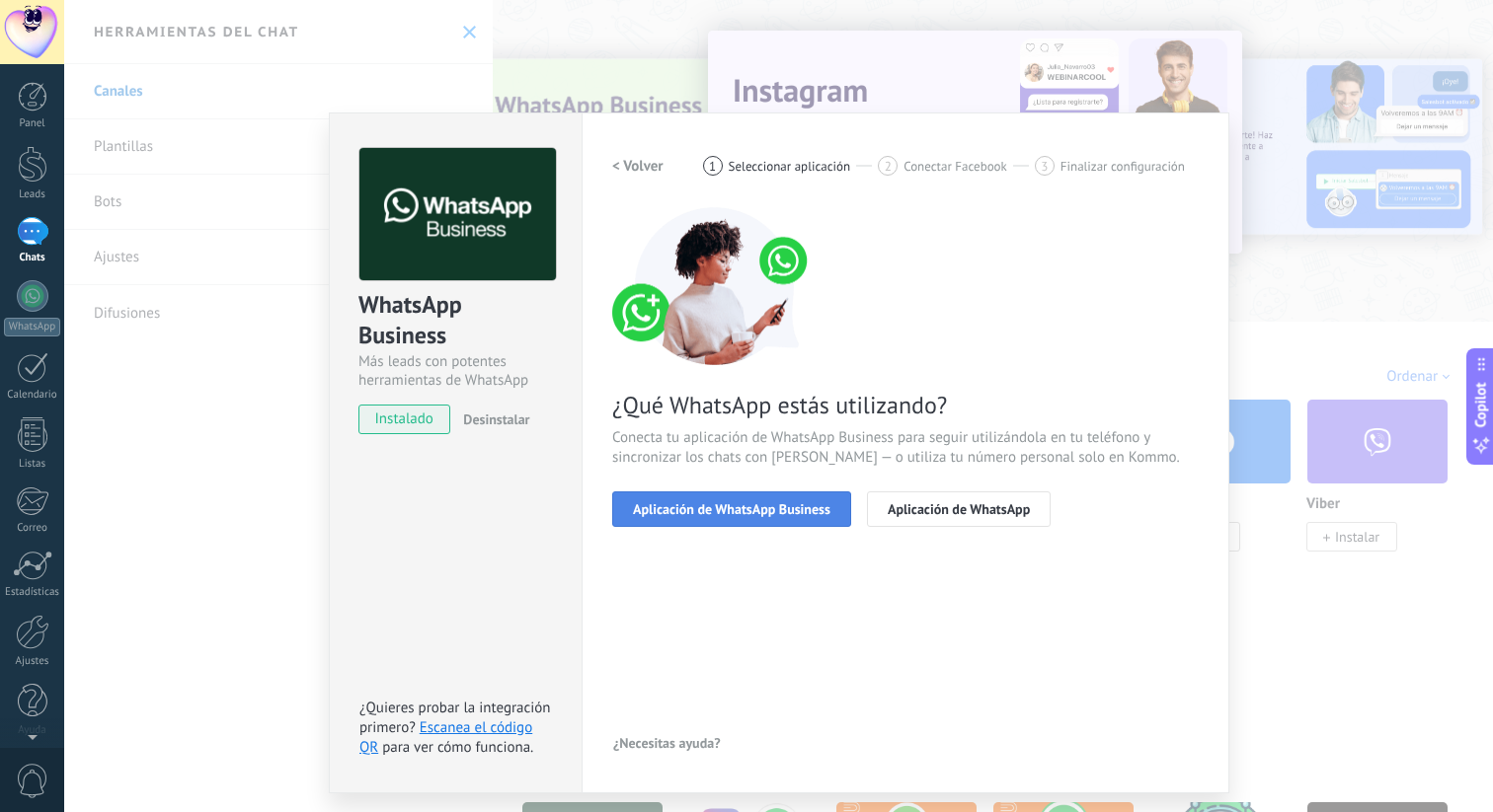
click at [716, 509] on span "Aplicación de WhatsApp Business" at bounding box center [731, 509] width 197 height 14
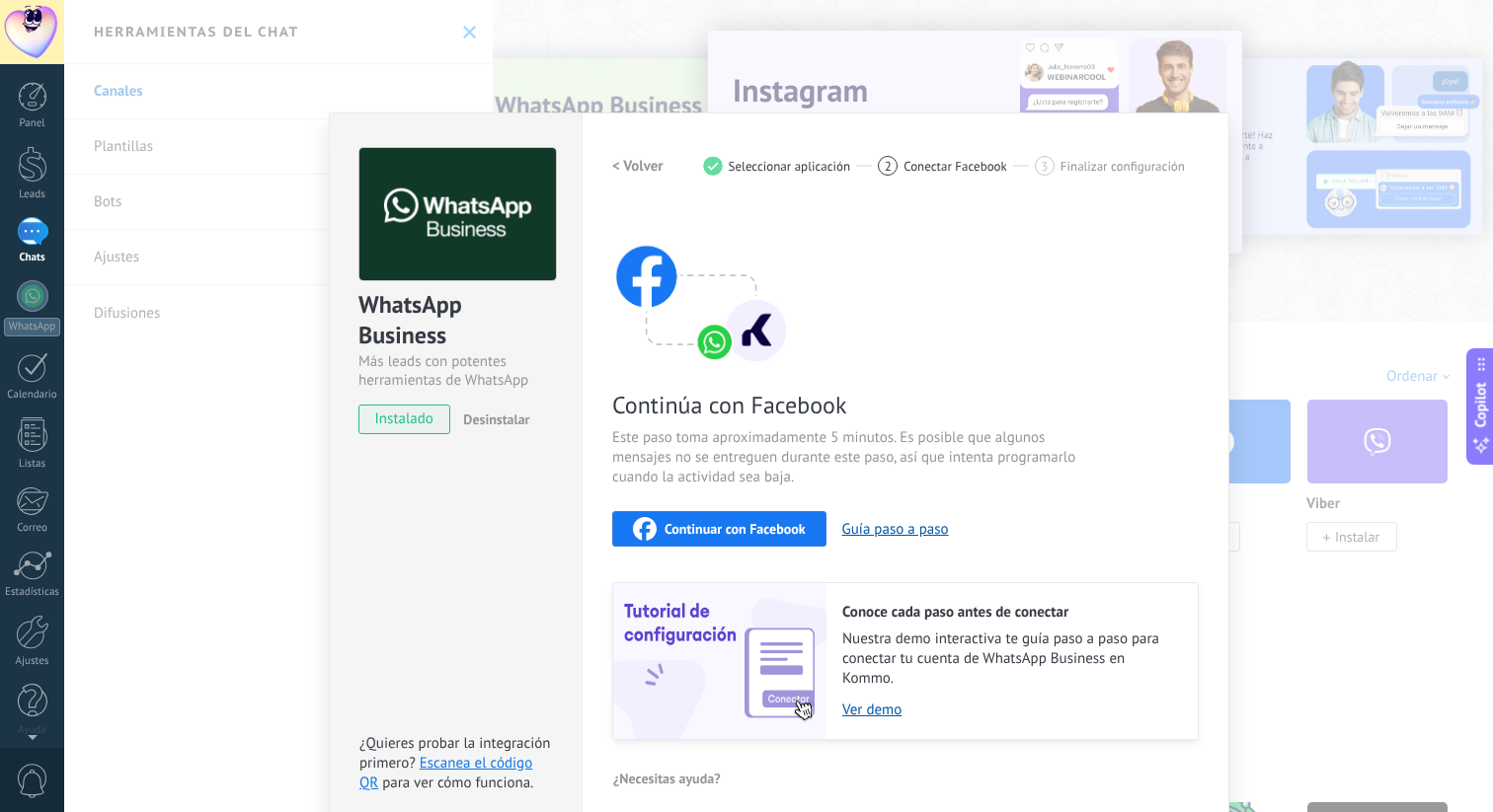
scroll to position [16, 0]
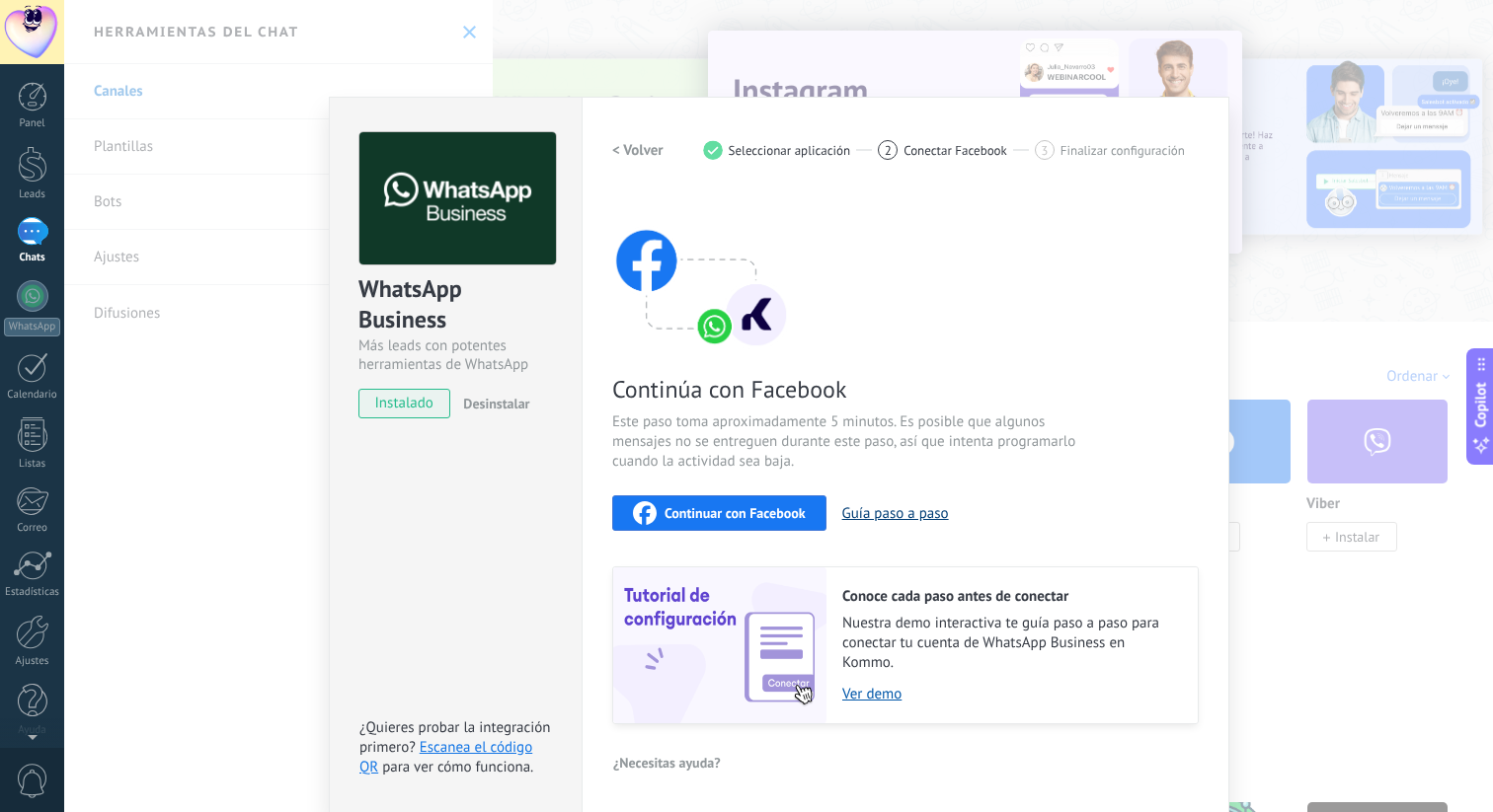
click at [898, 514] on button "Guía paso a paso" at bounding box center [896, 513] width 107 height 19
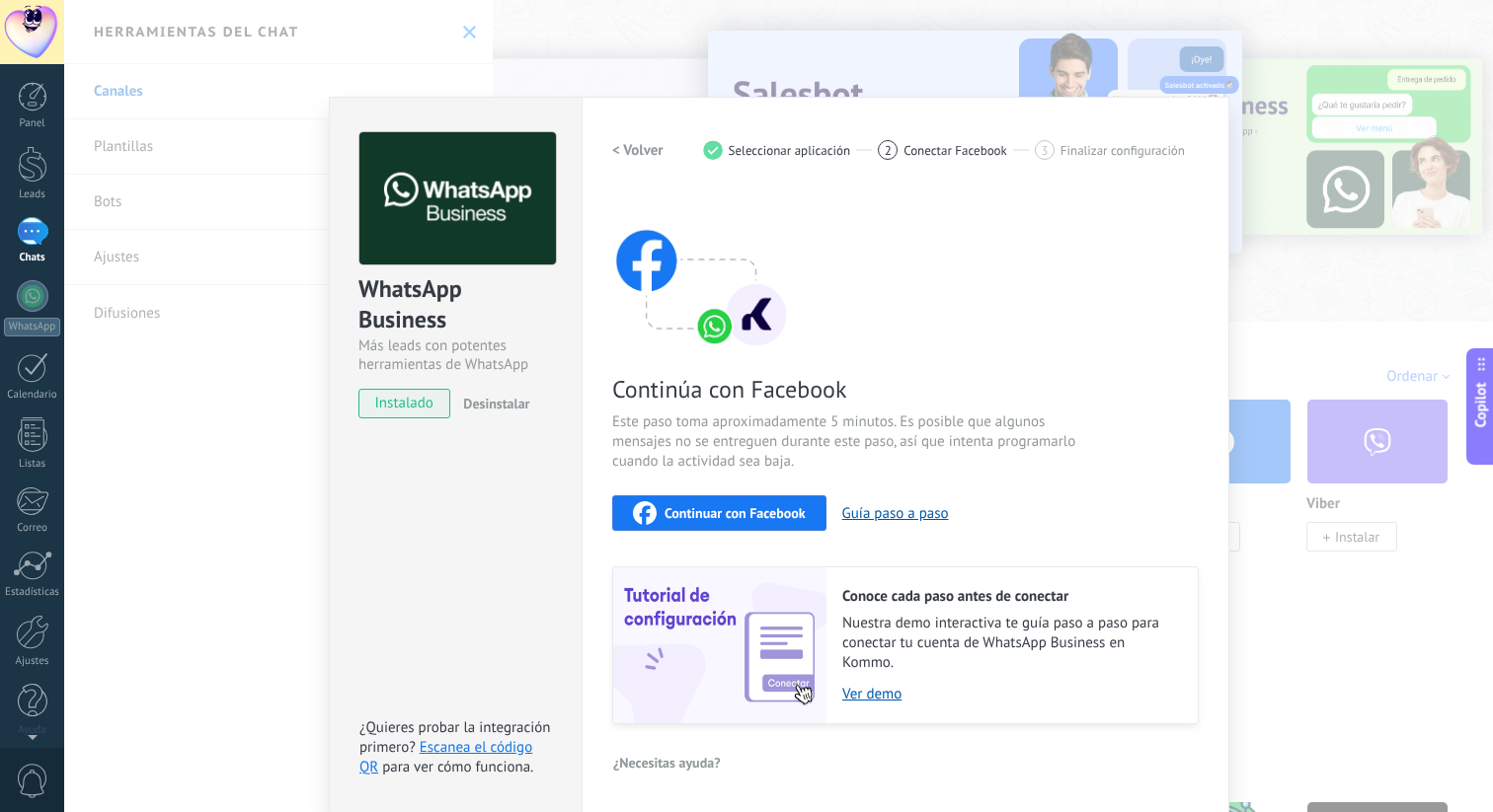
click at [720, 508] on span "Continuar con Facebook" at bounding box center [735, 513] width 142 height 14
